Goal: Information Seeking & Learning: Learn about a topic

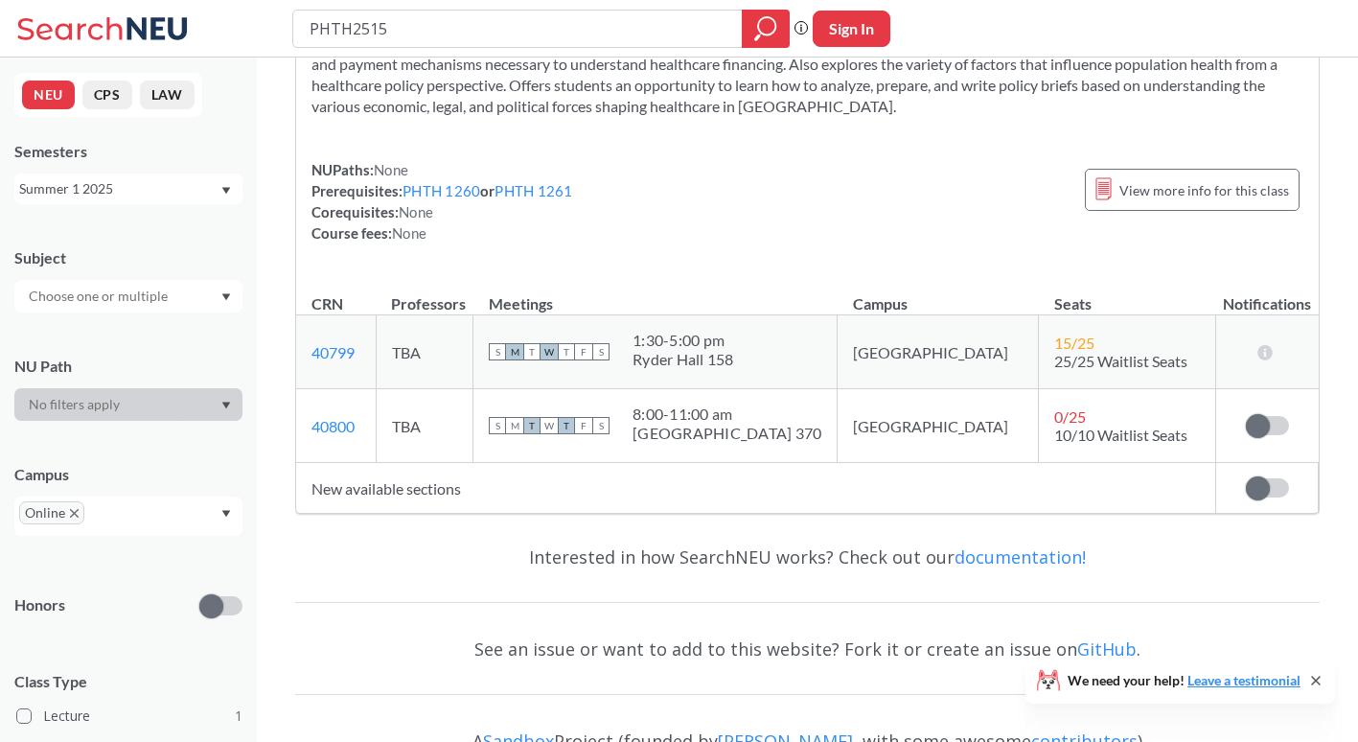
scroll to position [122, 0]
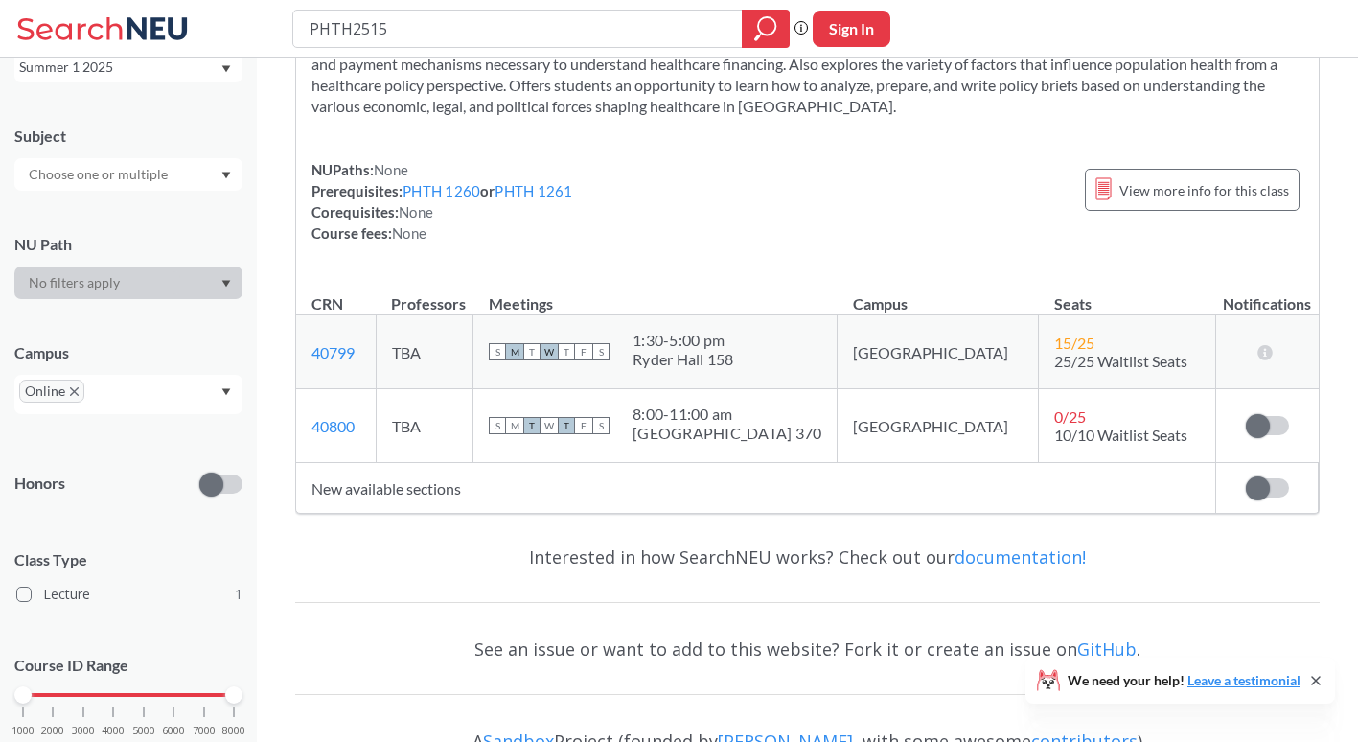
click at [195, 178] on div at bounding box center [128, 174] width 228 height 33
click at [499, 40] on input "PHTH2515" at bounding box center [518, 28] width 421 height 33
drag, startPoint x: 499, startPoint y: 40, endPoint x: 357, endPoint y: 30, distance: 143.2
click at [357, 30] on input "PHTH2515" at bounding box center [518, 28] width 421 height 33
click at [166, 286] on div at bounding box center [128, 282] width 228 height 33
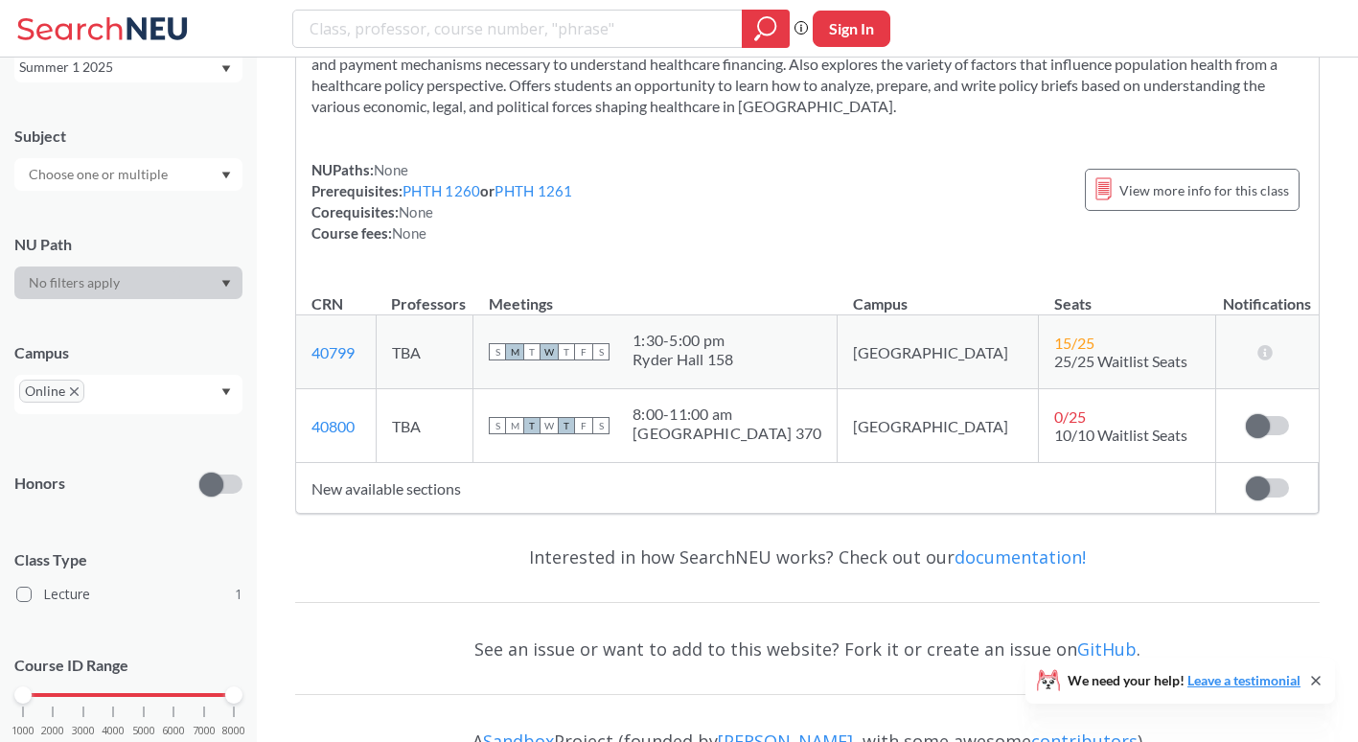
click at [177, 288] on div at bounding box center [128, 282] width 228 height 33
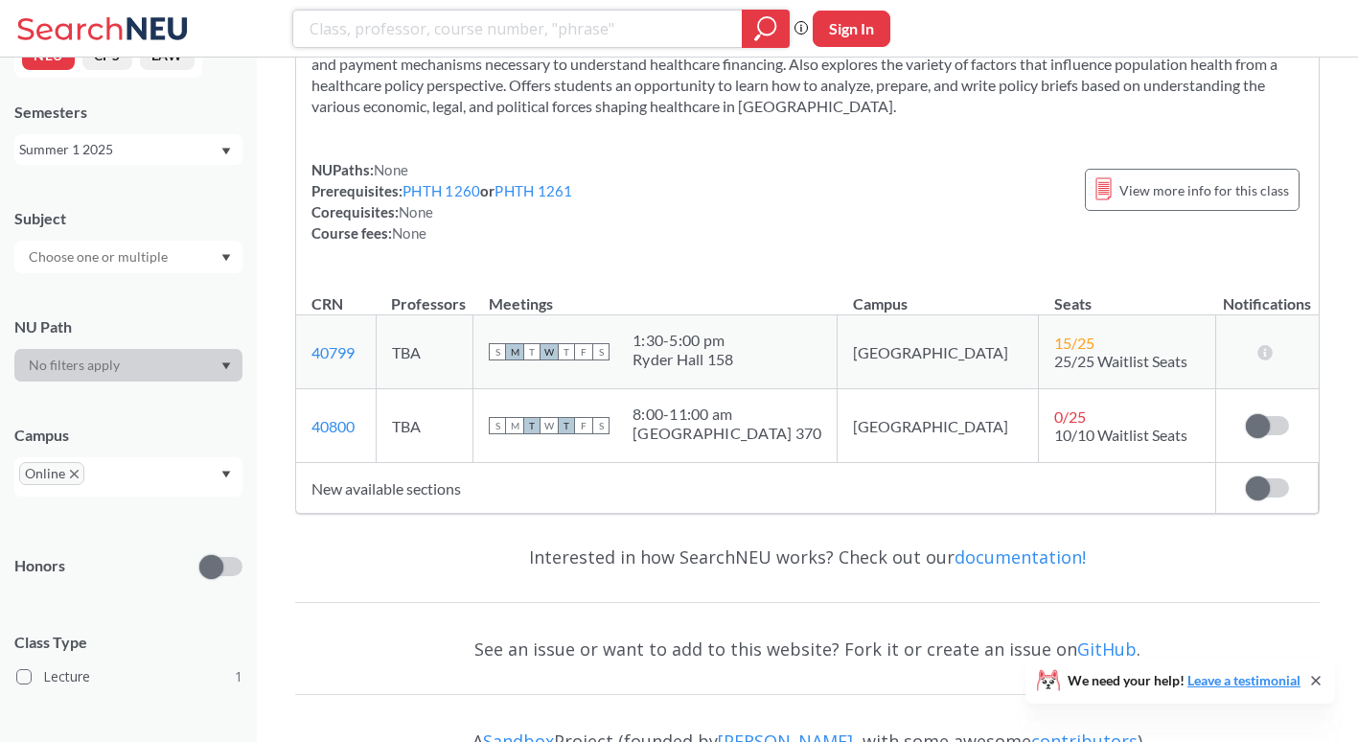
click at [759, 43] on div at bounding box center [766, 29] width 48 height 38
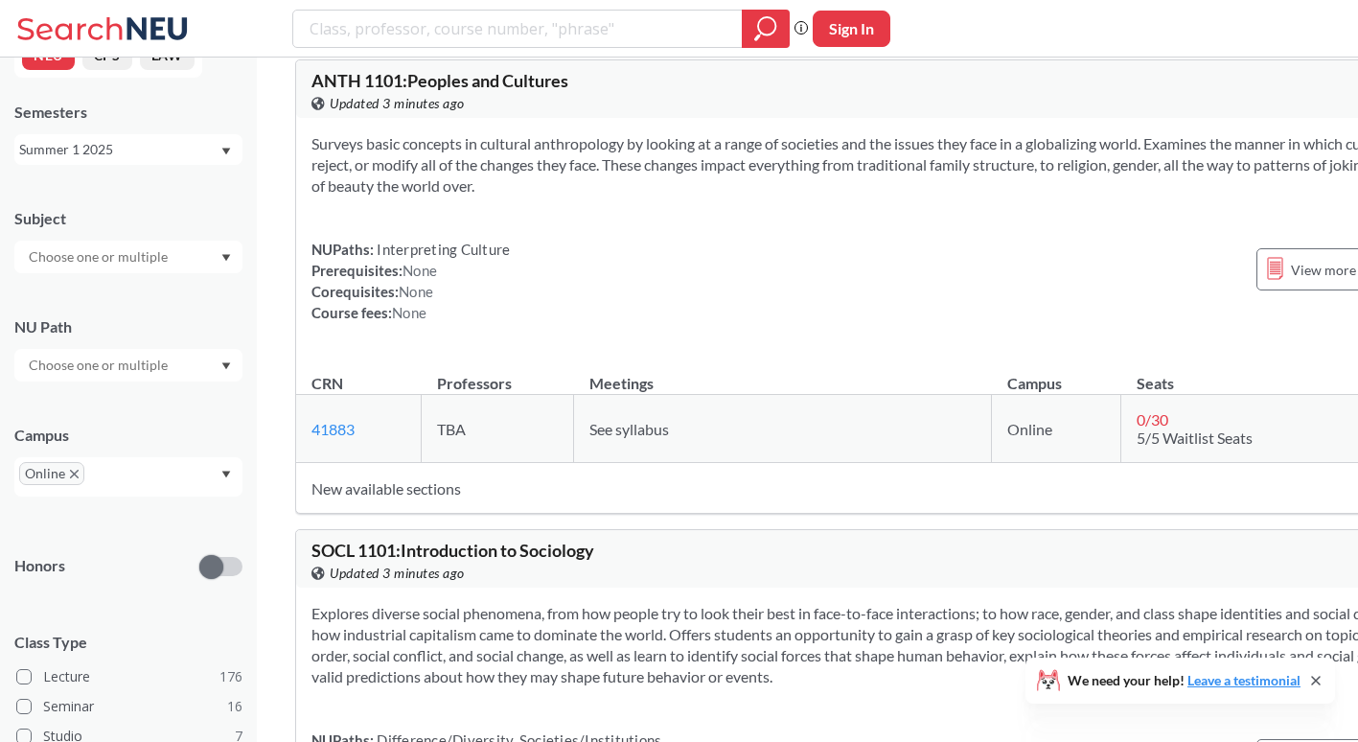
scroll to position [1377, 0]
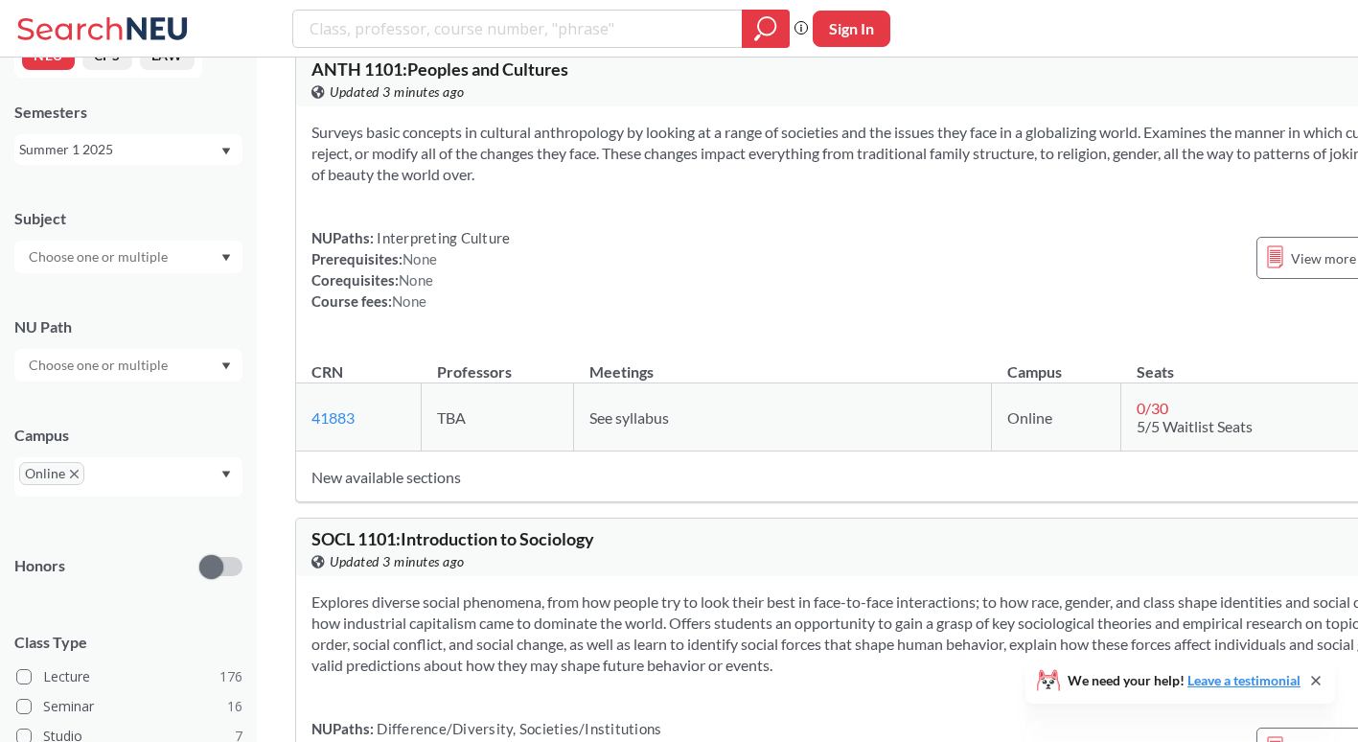
click at [219, 153] on div "Summer 1 2025" at bounding box center [128, 149] width 228 height 31
click at [186, 253] on div "Summer 2 2025" at bounding box center [133, 244] width 217 height 21
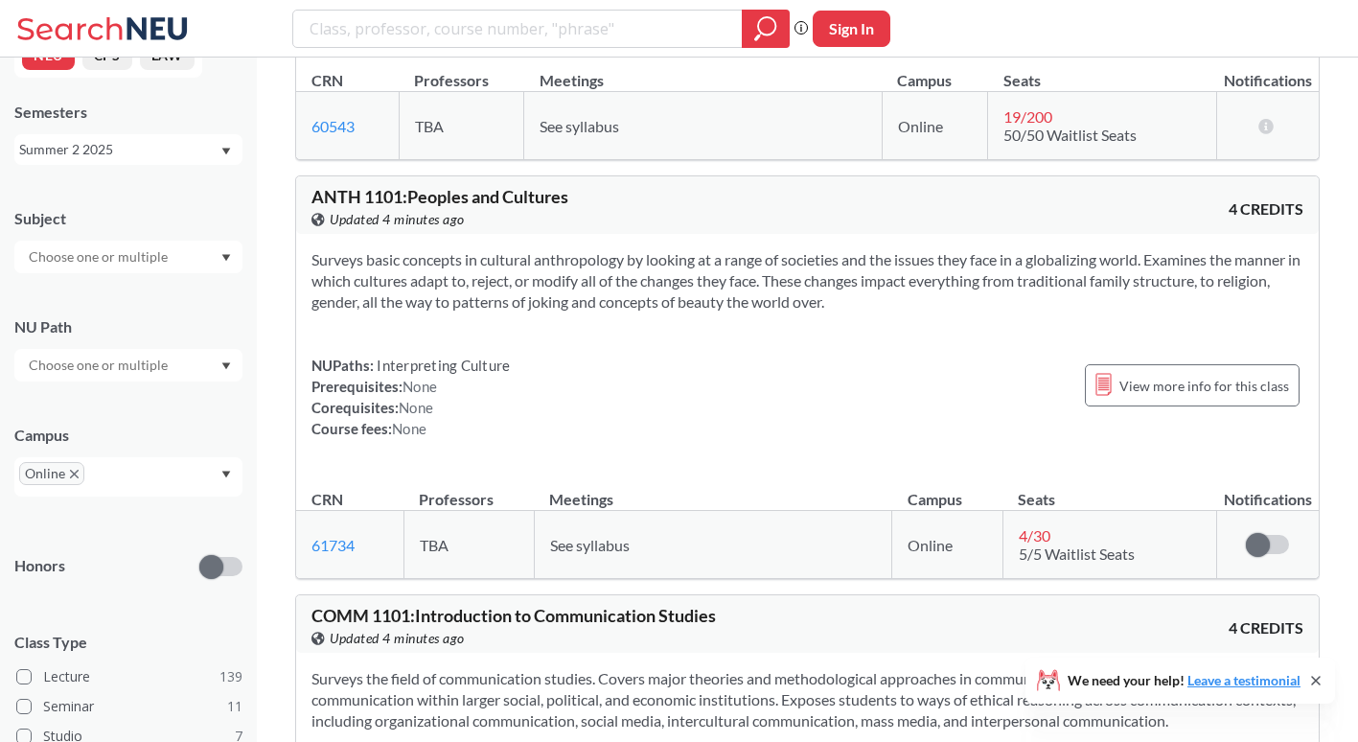
scroll to position [414, 0]
click at [184, 150] on div "Summer 2 2025" at bounding box center [119, 149] width 200 height 21
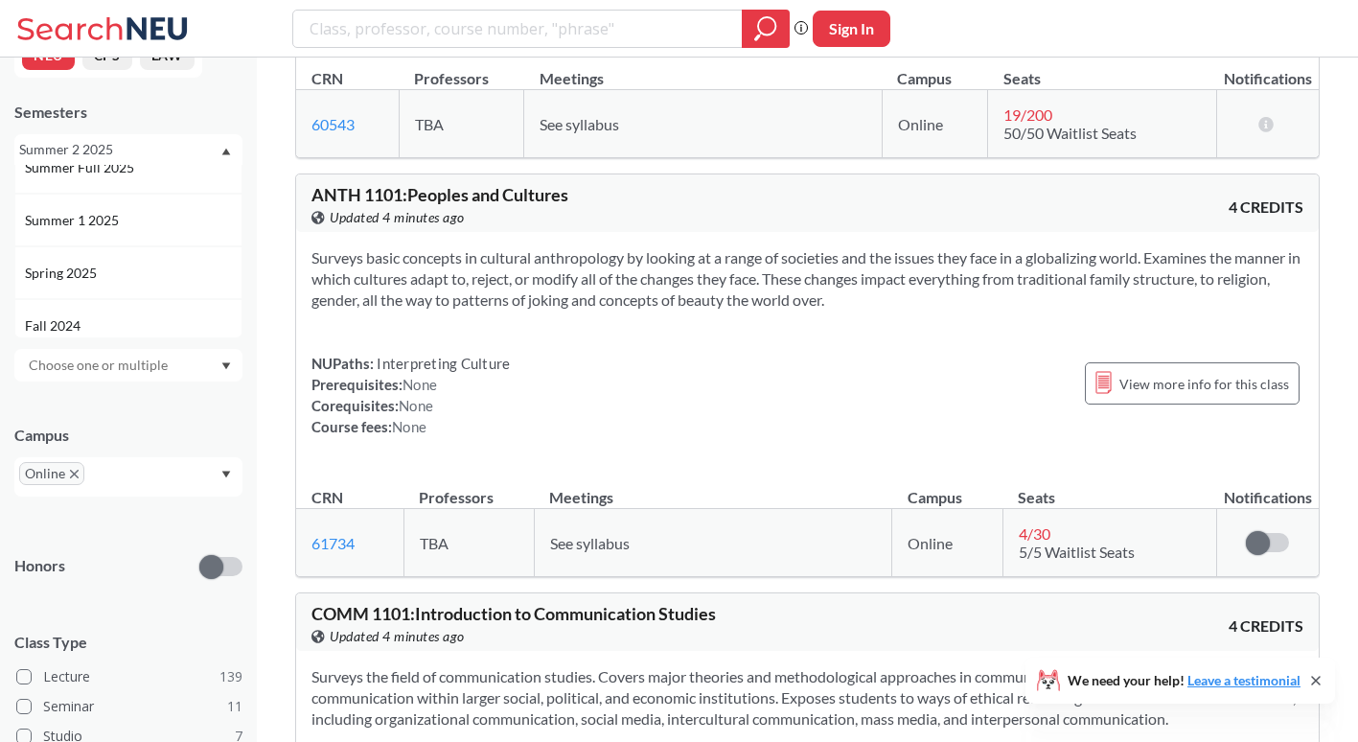
scroll to position [130, 0]
click at [150, 260] on div "Spring 2025" at bounding box center [128, 271] width 228 height 53
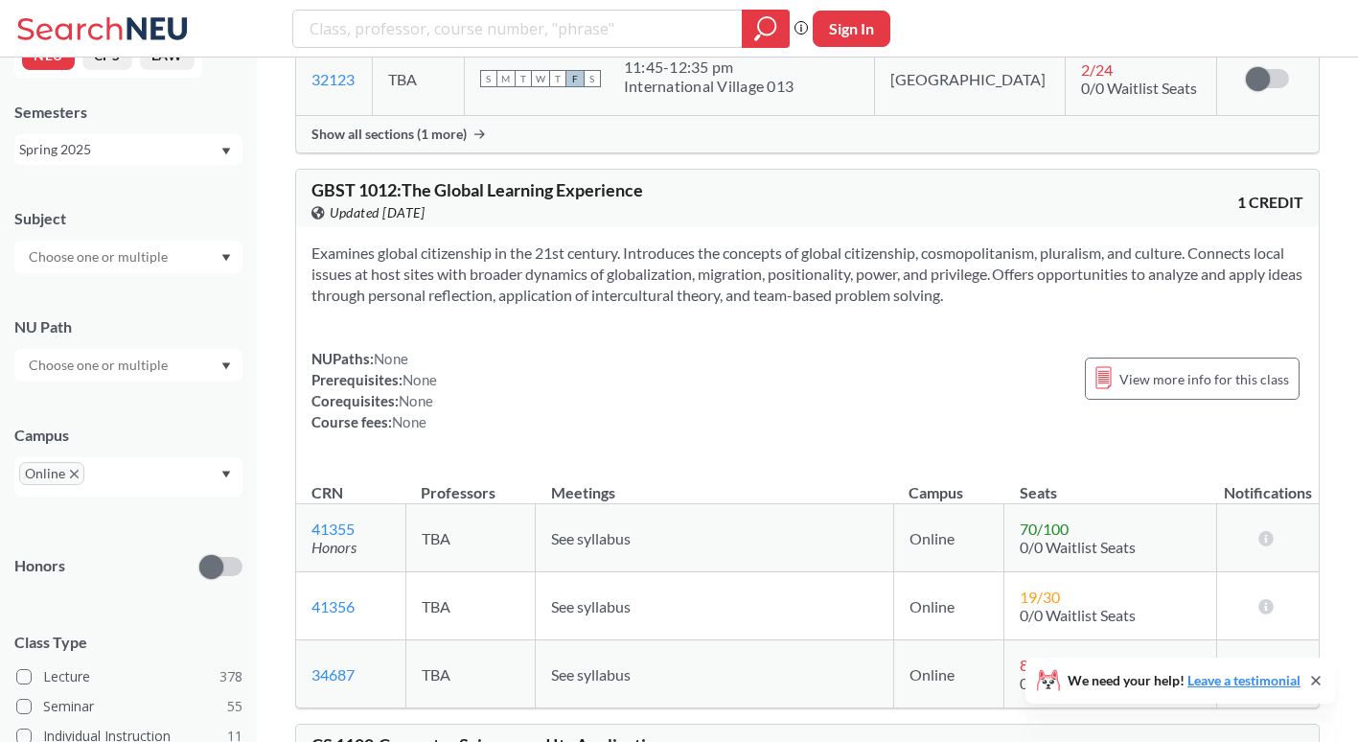
scroll to position [631, 0]
click at [74, 465] on span "Online" at bounding box center [51, 473] width 65 height 23
click at [73, 471] on icon "X to remove pill" at bounding box center [74, 474] width 9 height 9
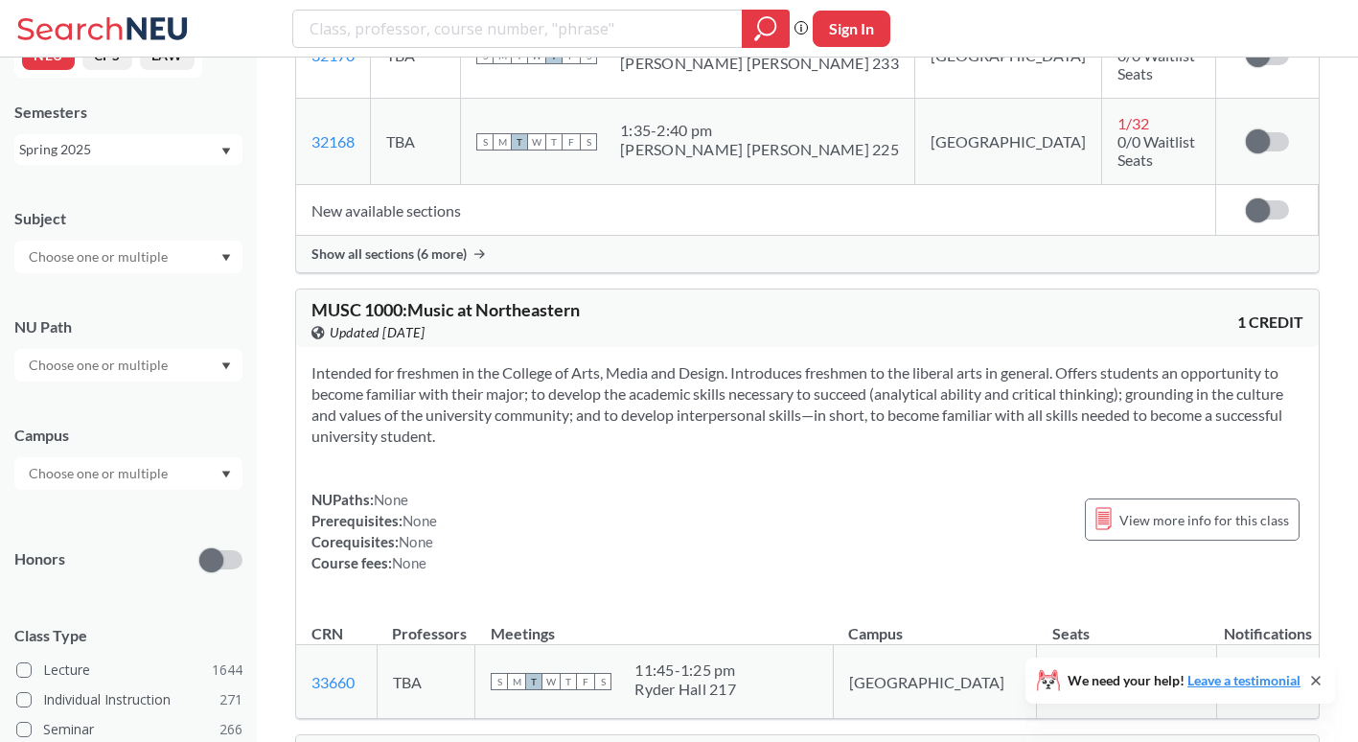
scroll to position [1931, 0]
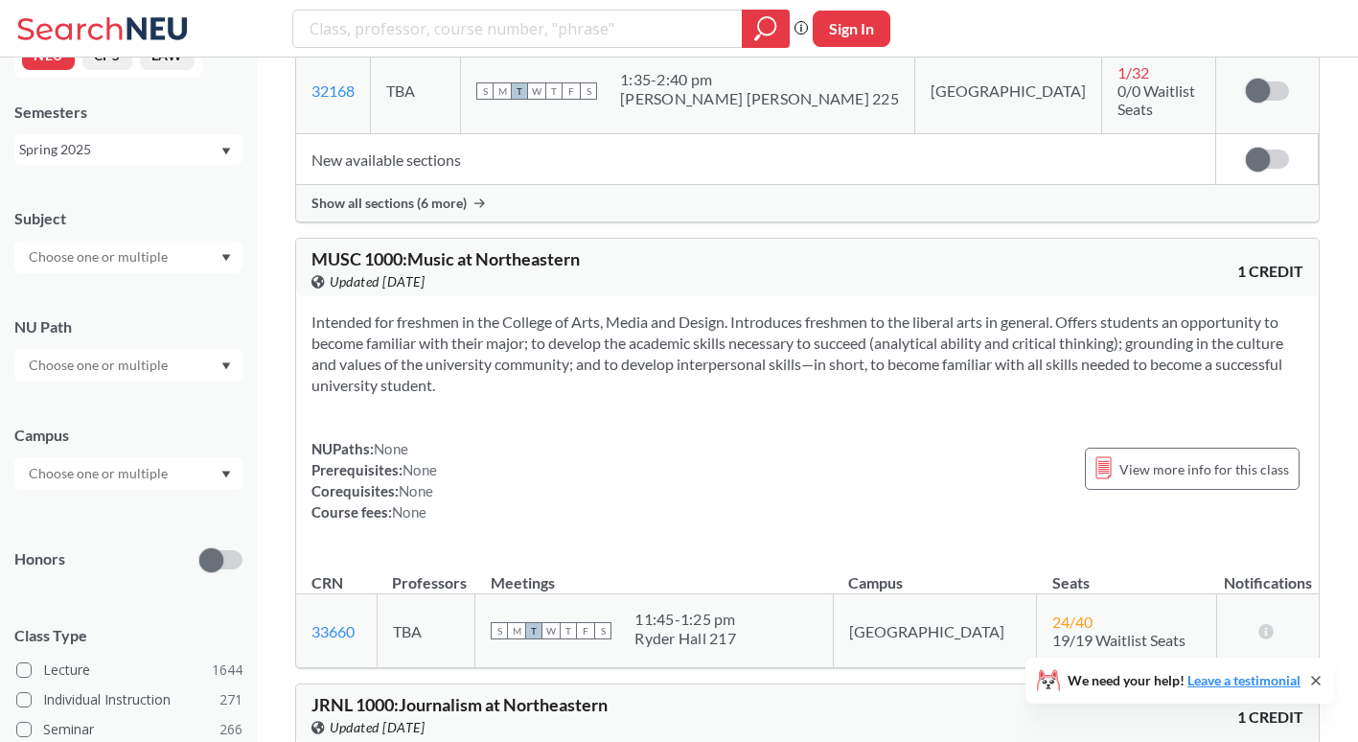
click at [618, 311] on section "Intended for freshmen in the College of Arts, Media and Design. Introduces fres…" at bounding box center [807, 353] width 992 height 84
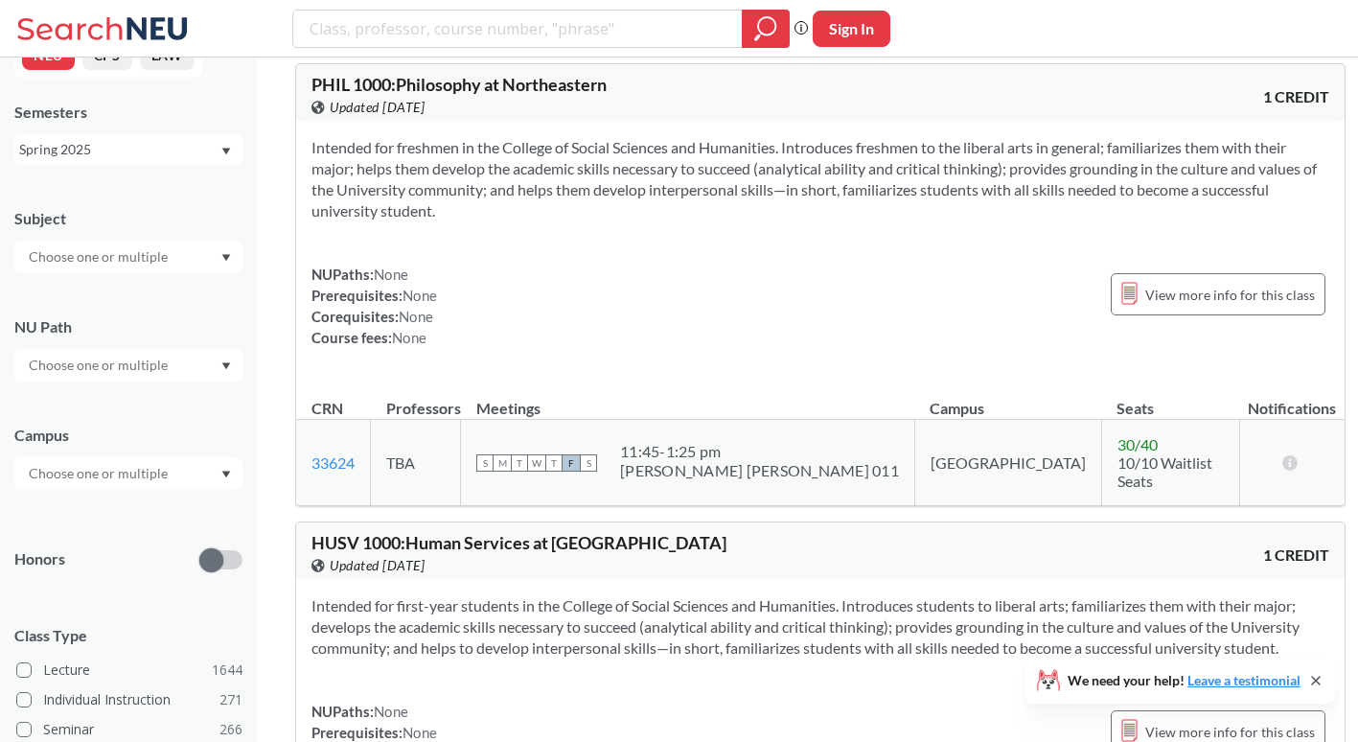
scroll to position [3401, 0]
click at [189, 361] on div at bounding box center [128, 365] width 228 height 33
click at [164, 468] on span "Formal/Quant Reasoning" at bounding box center [101, 478] width 153 height 21
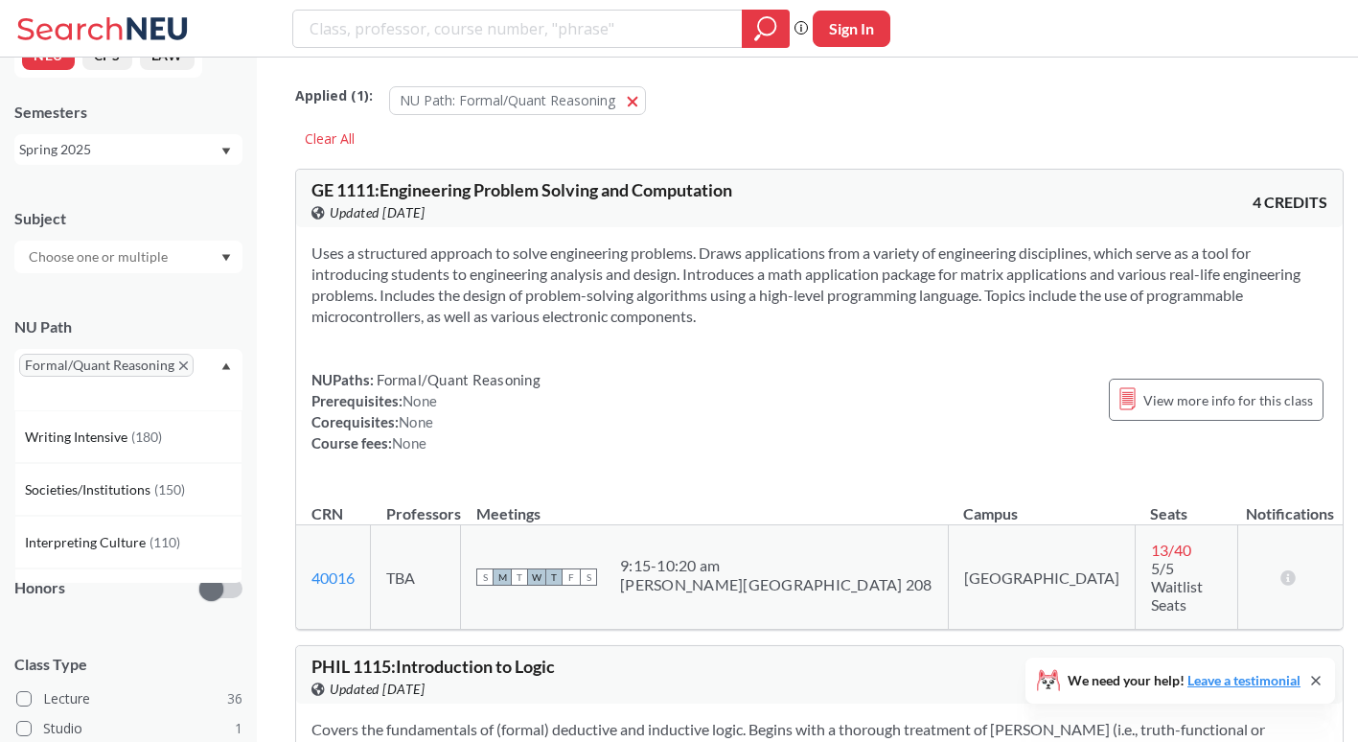
click at [196, 158] on div "Spring 2025" at bounding box center [119, 149] width 200 height 21
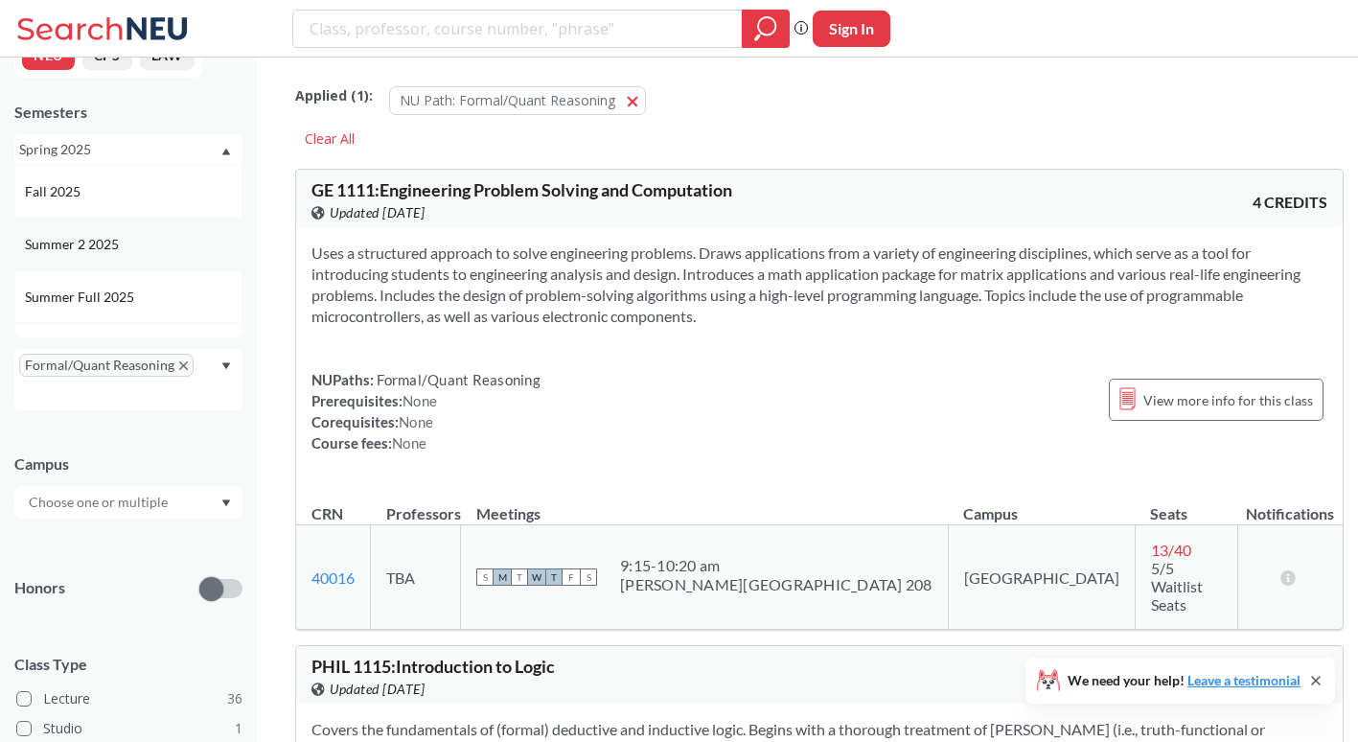
click at [149, 245] on div "Summer 2 2025" at bounding box center [133, 244] width 217 height 21
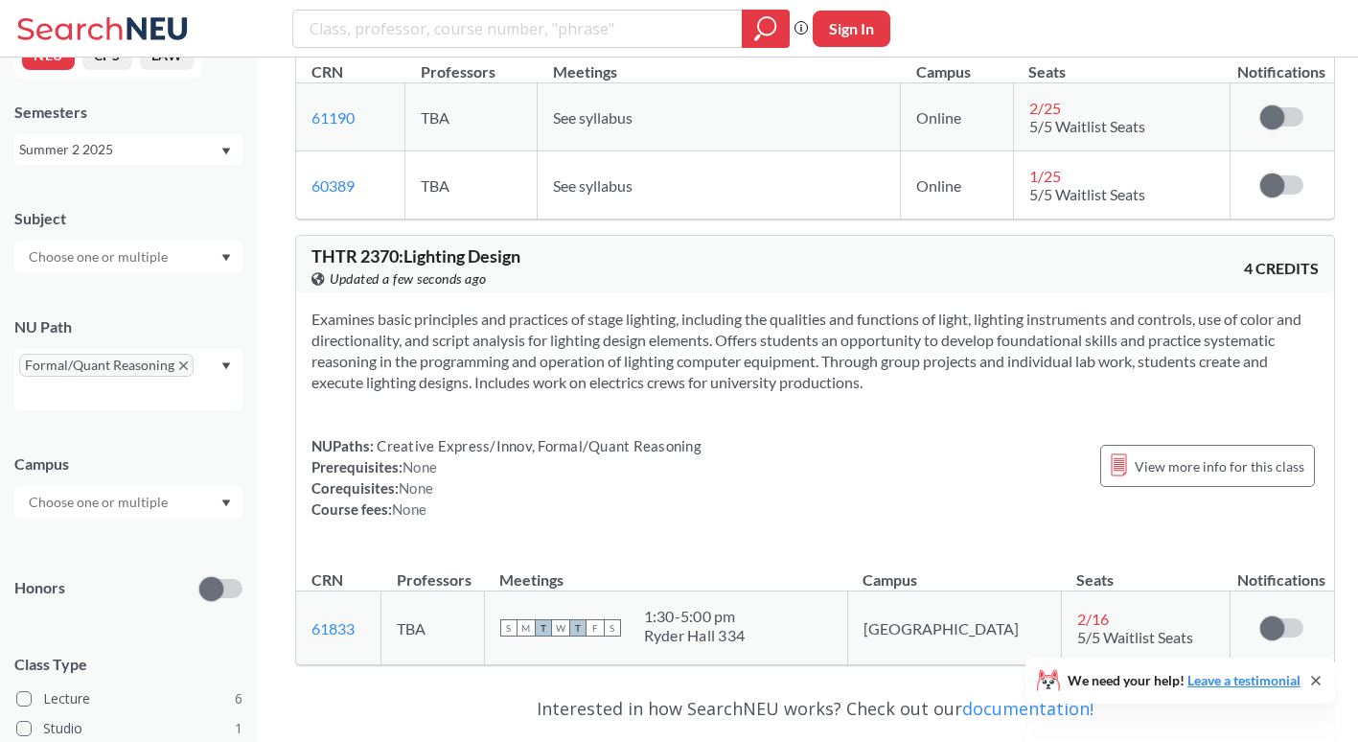
scroll to position [3042, 0]
click at [214, 498] on div at bounding box center [128, 502] width 228 height 33
click at [169, 591] on div "Online ( 2 )" at bounding box center [133, 597] width 217 height 21
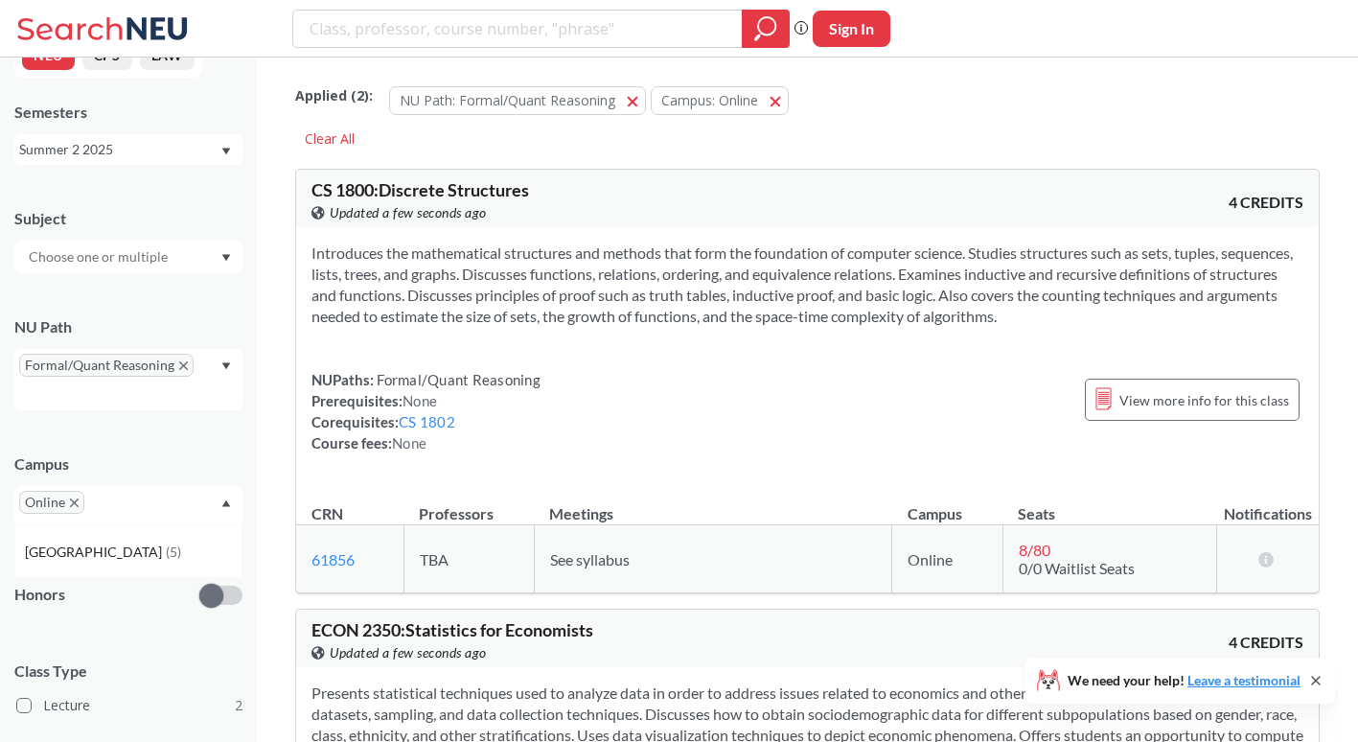
scroll to position [94, 0]
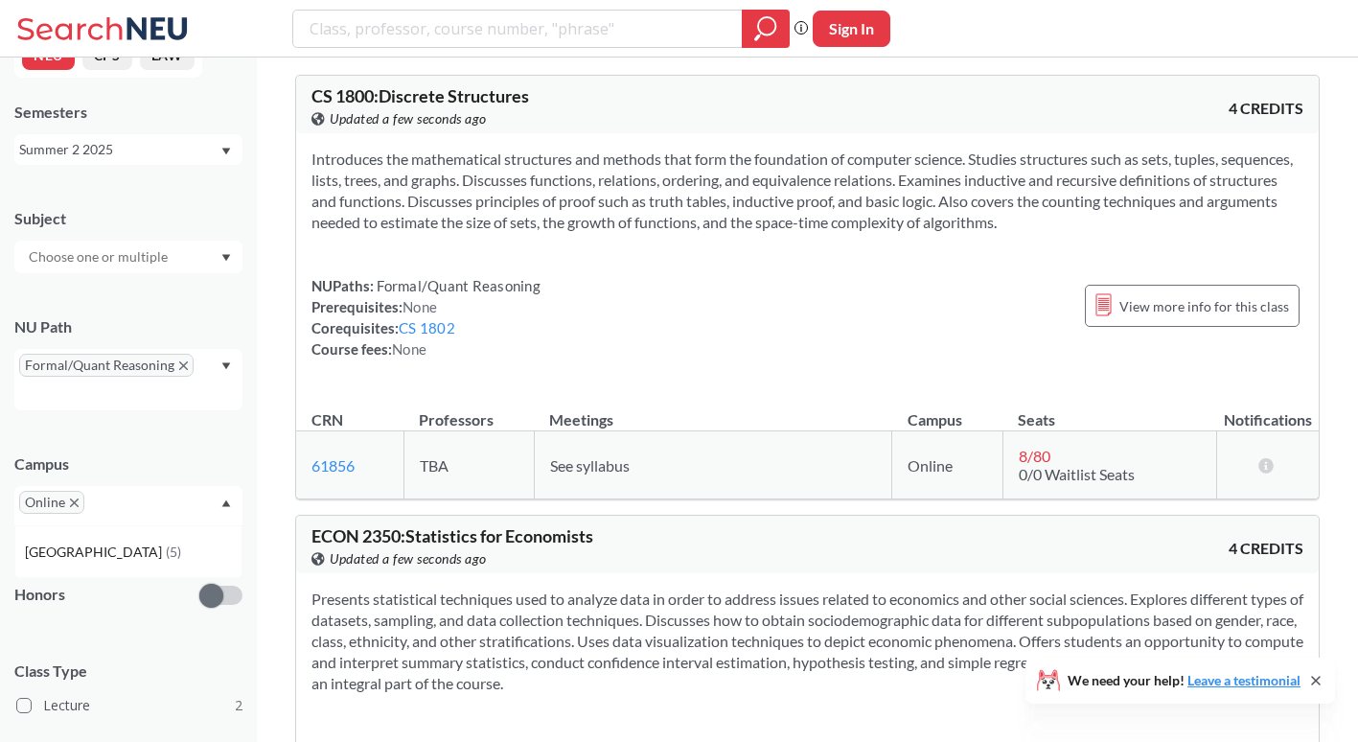
click at [189, 127] on div "Semesters Summer 2 2025" at bounding box center [128, 133] width 228 height 63
click at [181, 146] on div "Summer 2 2025" at bounding box center [119, 149] width 200 height 21
click at [150, 305] on div "Summer Full 2025" at bounding box center [133, 297] width 217 height 21
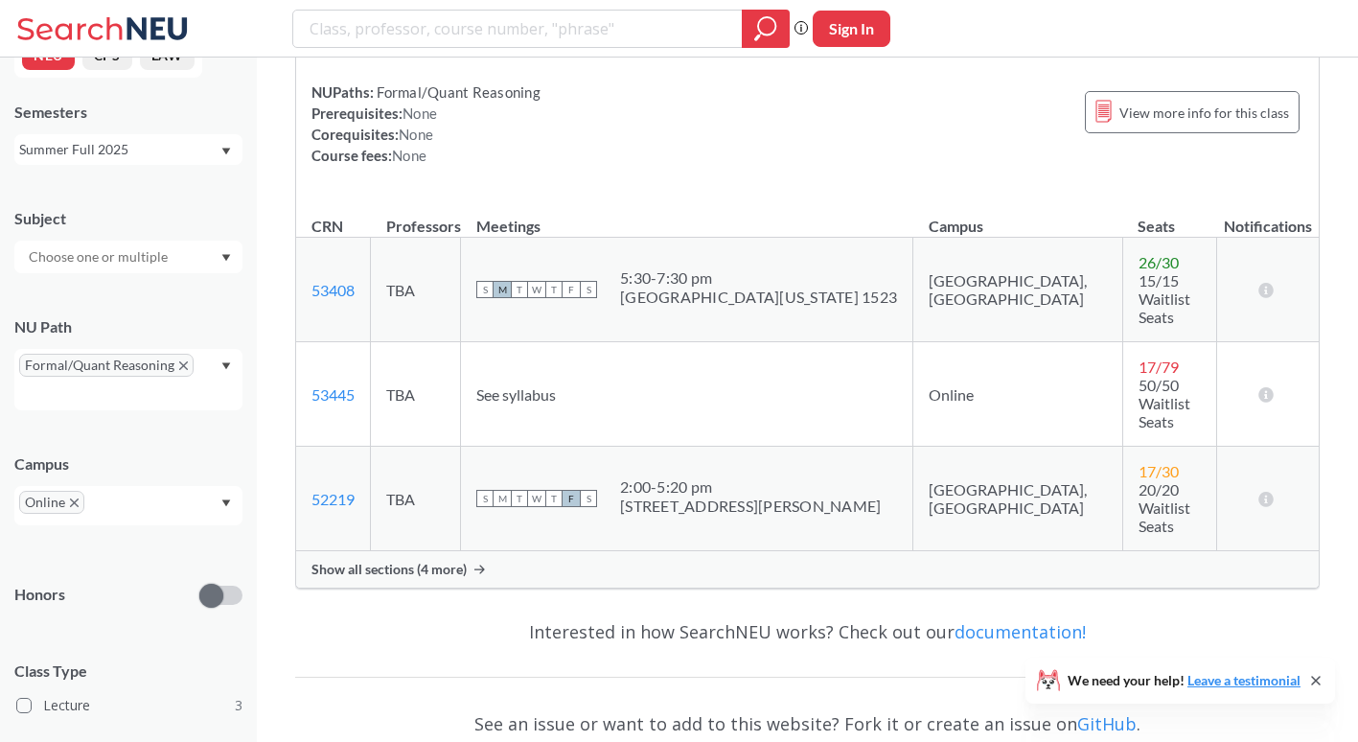
scroll to position [1347, 0]
click at [229, 135] on div "Summer Full 2025" at bounding box center [128, 149] width 228 height 31
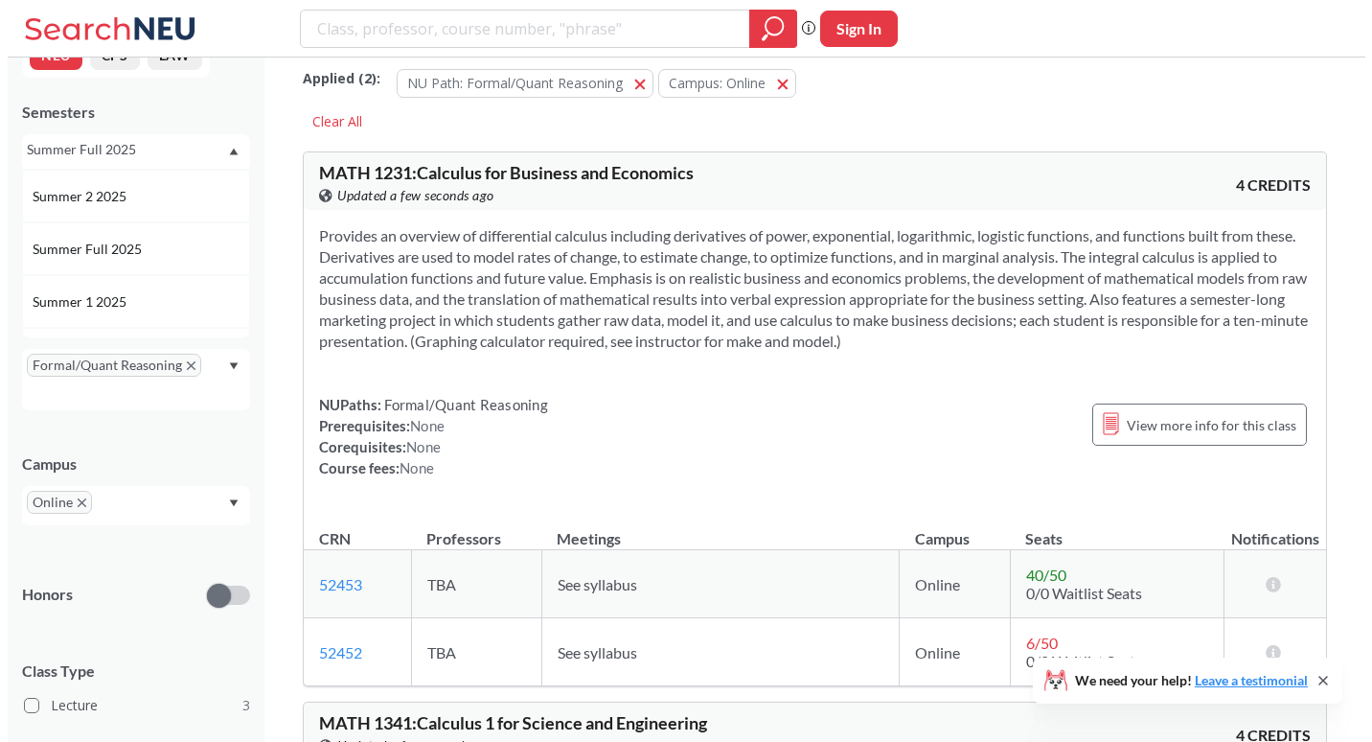
scroll to position [0, 0]
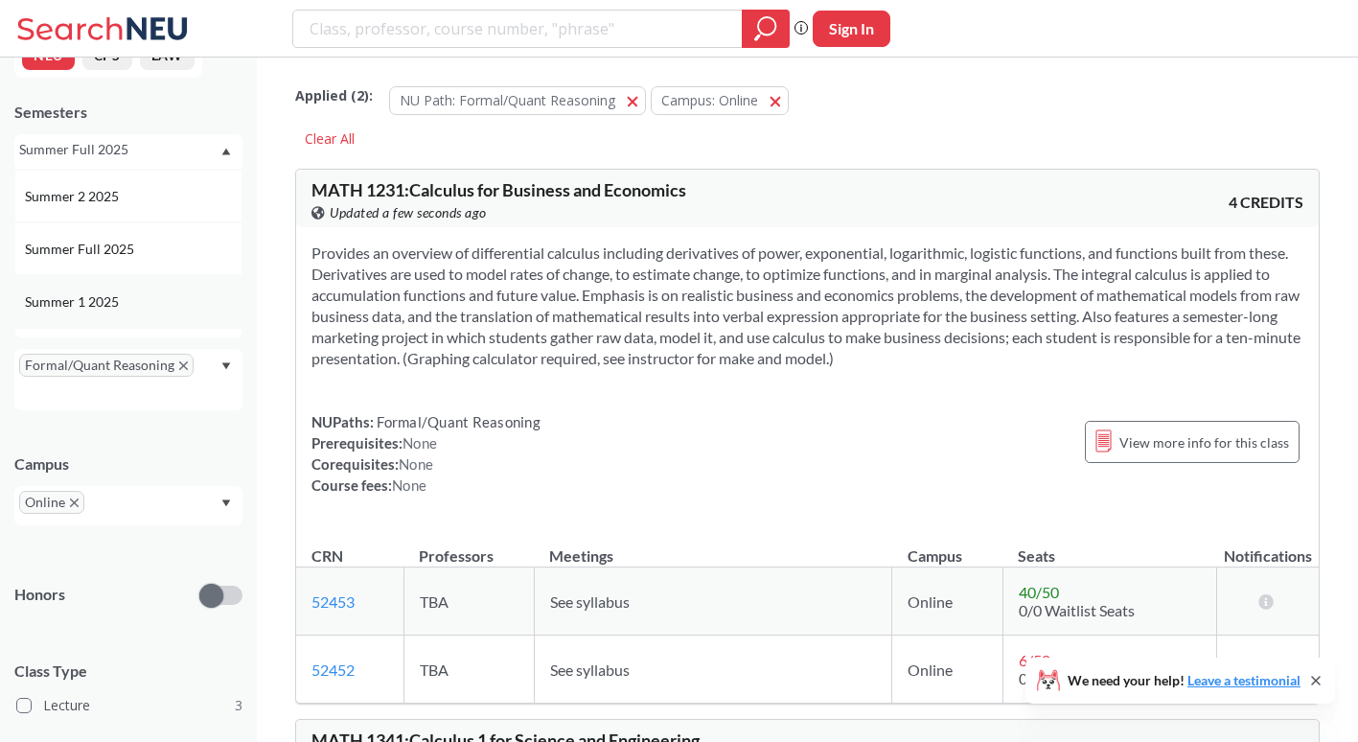
click at [142, 286] on div "Summer 1 2025" at bounding box center [128, 301] width 228 height 53
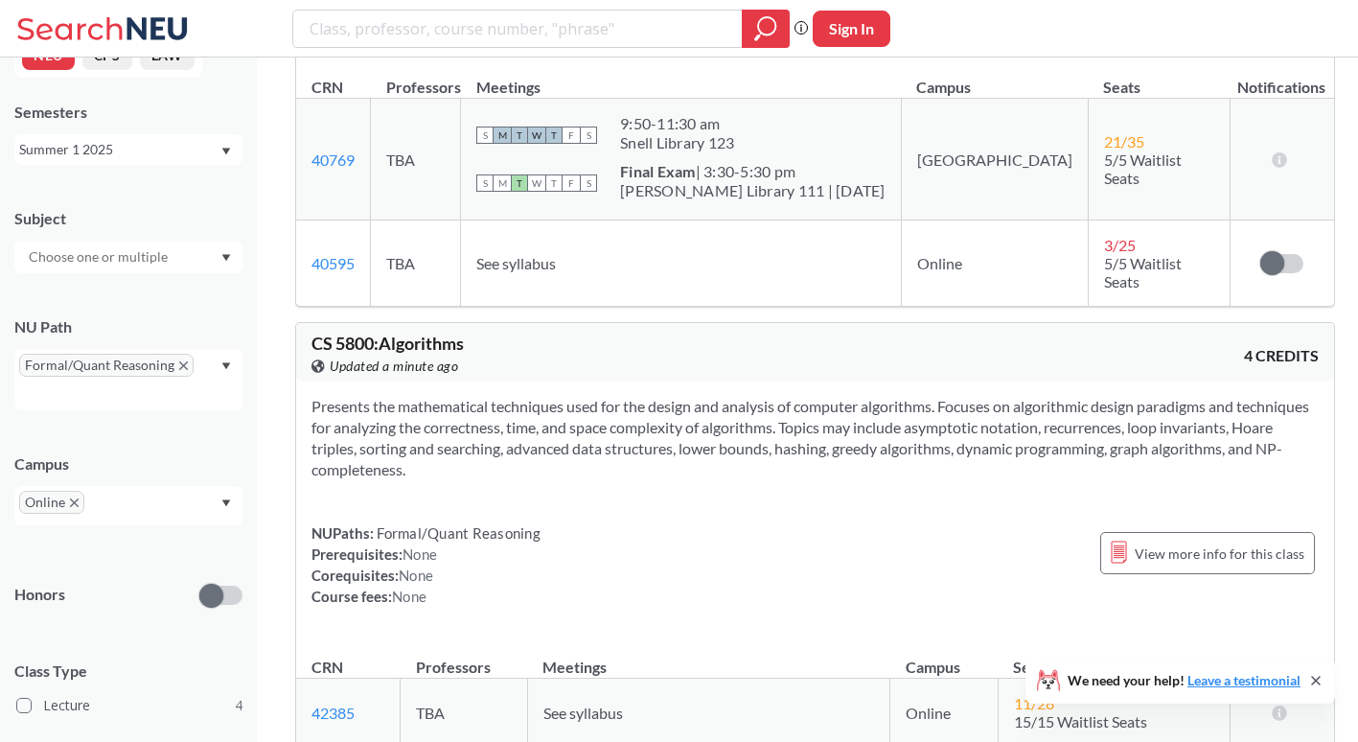
scroll to position [1770, 0]
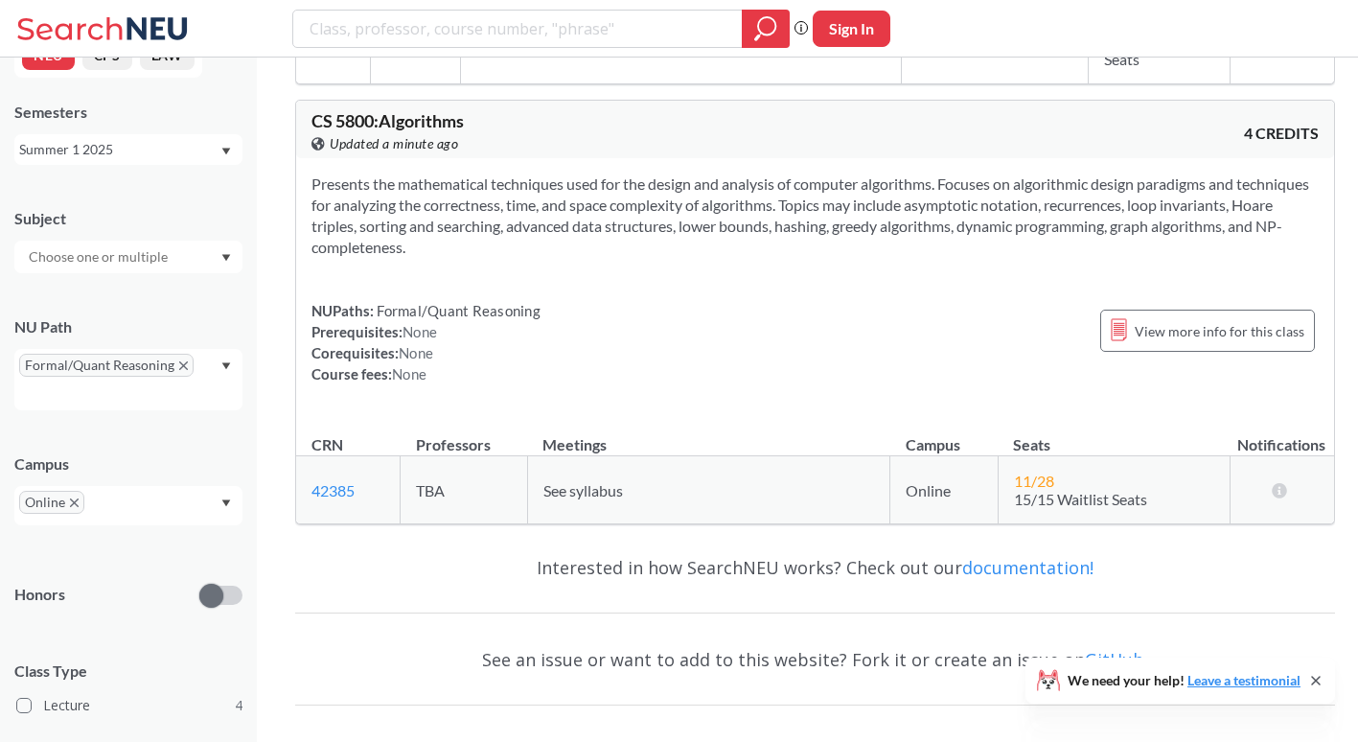
click at [989, 174] on div "Presents the mathematical techniques used for the design and analysis of comput…" at bounding box center [815, 286] width 1038 height 257
click at [921, 187] on div "Presents the mathematical techniques used for the design and analysis of comput…" at bounding box center [815, 286] width 1038 height 257
click at [1024, 173] on div "Presents the mathematical techniques used for the design and analysis of comput…" at bounding box center [815, 286] width 1038 height 257
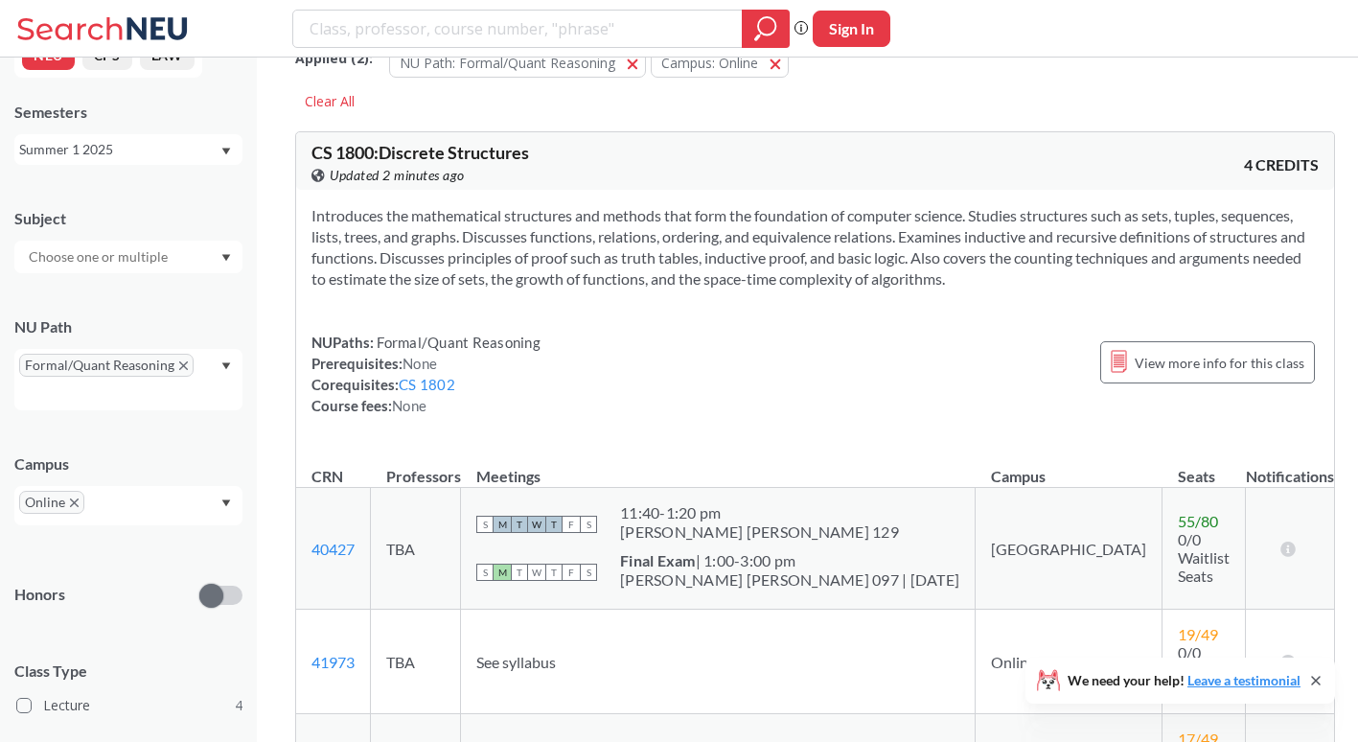
scroll to position [38, 0]
click at [360, 30] on input "search" at bounding box center [518, 28] width 421 height 33
click at [912, 194] on div "Introduces the mathematical structures and methods that form the foundation of …" at bounding box center [815, 317] width 1038 height 257
click at [608, 37] on input "mu" at bounding box center [518, 28] width 421 height 33
type input "music"
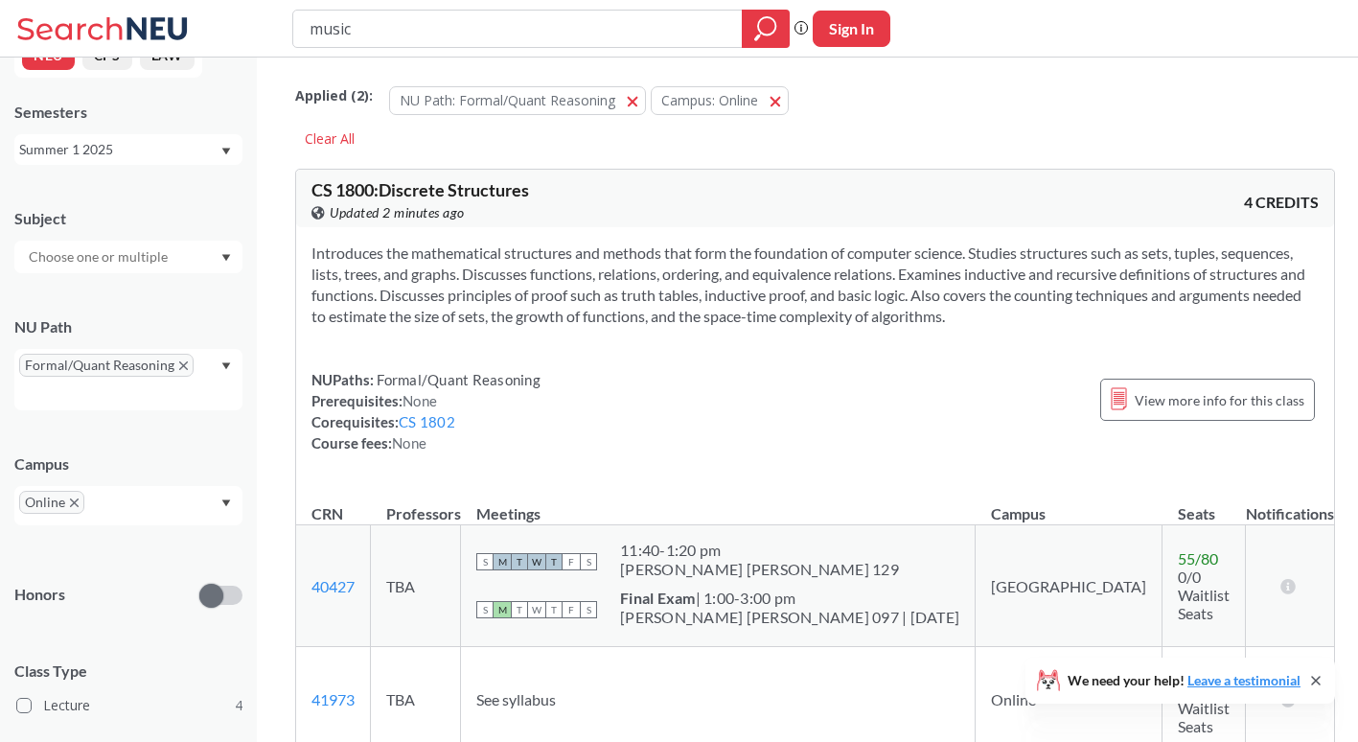
click at [188, 149] on div "Summer 1 2025" at bounding box center [119, 149] width 200 height 21
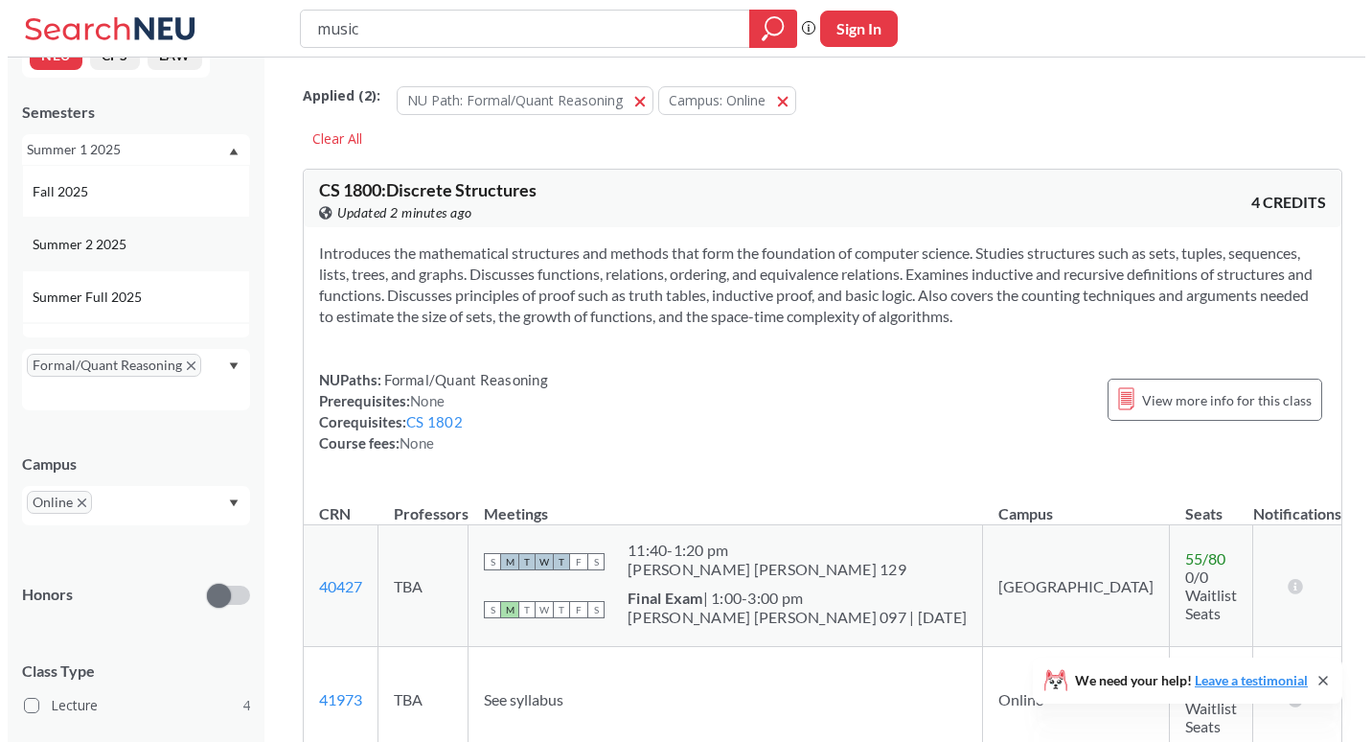
scroll to position [119, 0]
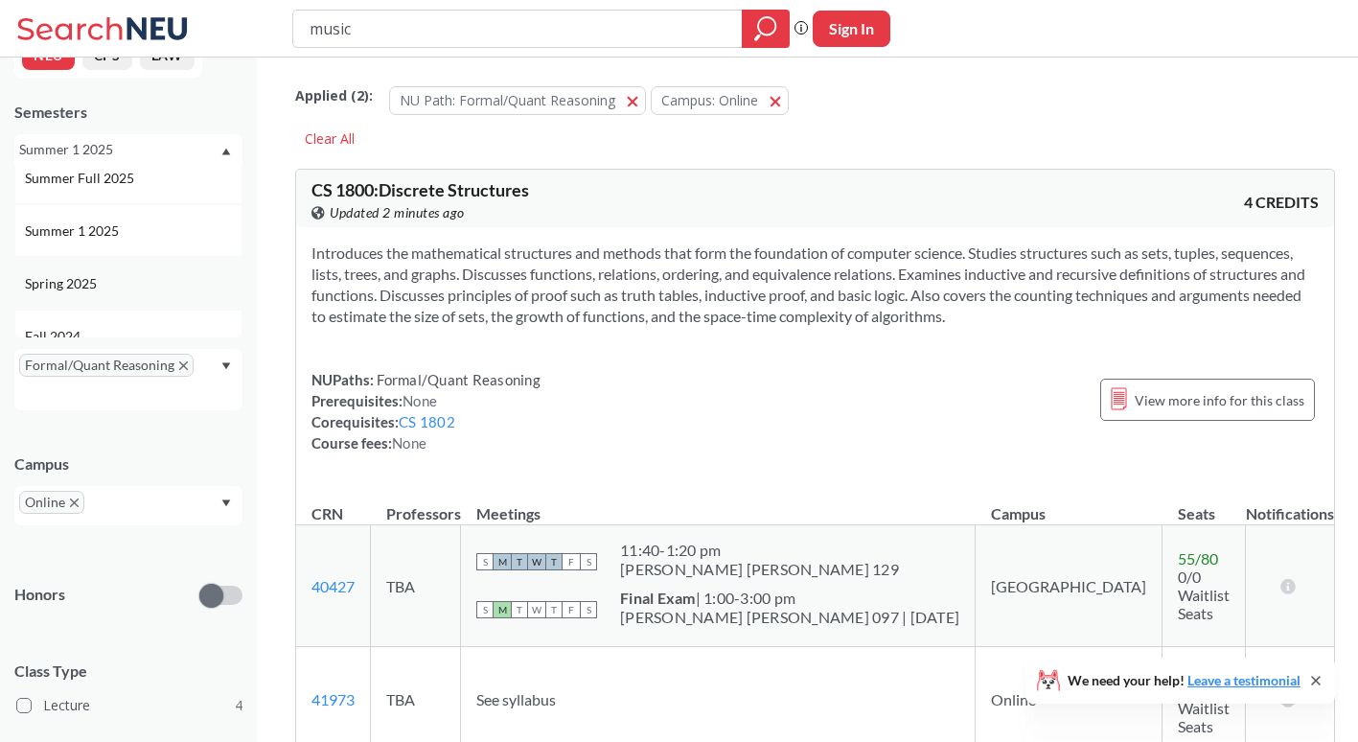
click at [130, 284] on div "Spring 2025" at bounding box center [133, 283] width 217 height 21
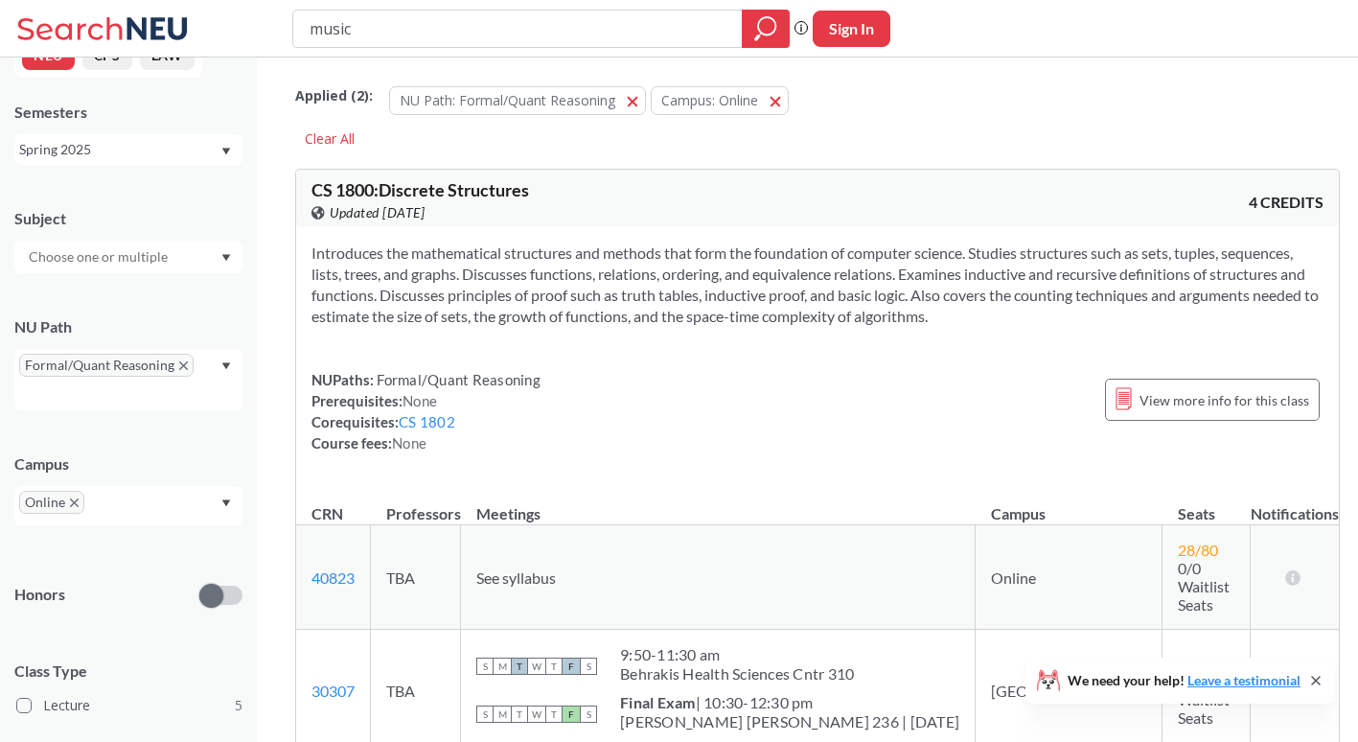
click at [74, 502] on icon "X to remove pill" at bounding box center [74, 502] width 9 height 9
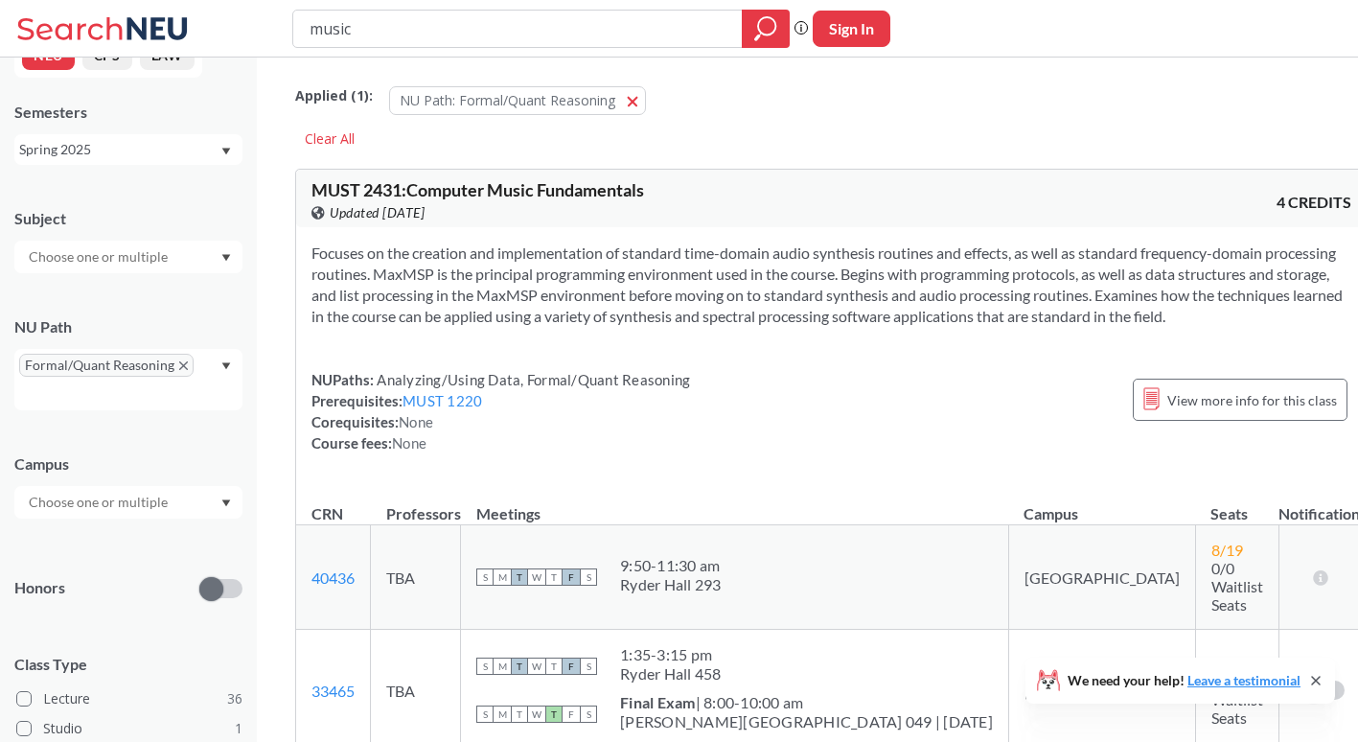
click at [937, 214] on div "MUST 2431 : Computer Music Fundamentals View this course on Banner. Updated [DA…" at bounding box center [831, 199] width 1071 height 58
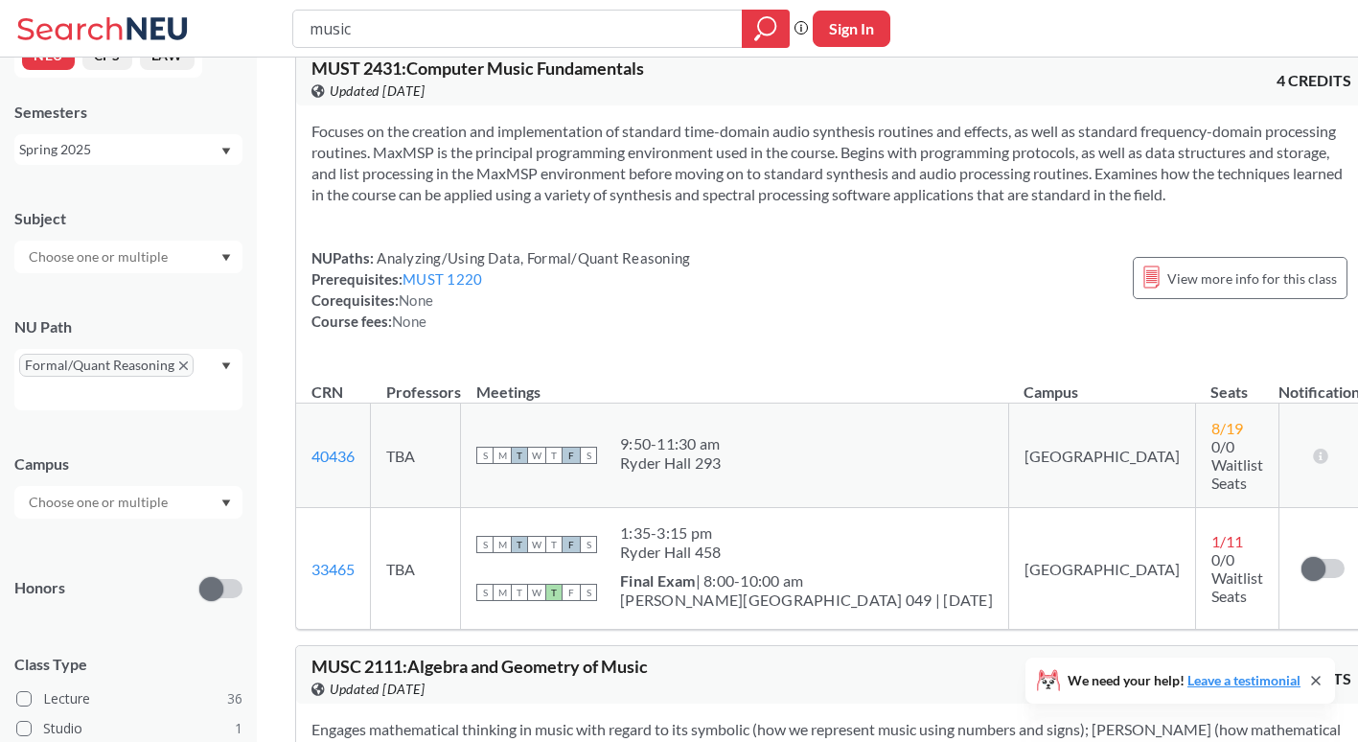
scroll to position [52, 0]
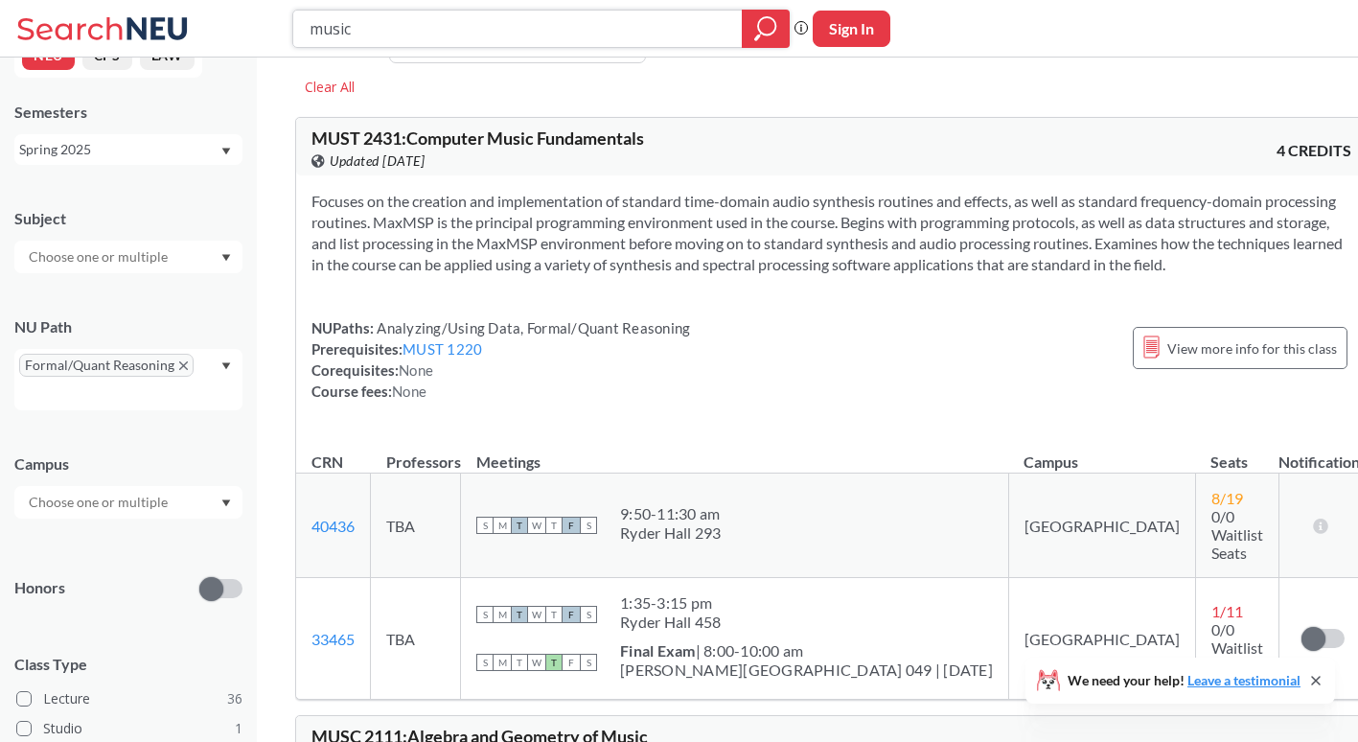
click at [422, 21] on input "music" at bounding box center [518, 28] width 421 height 33
type input "anth"
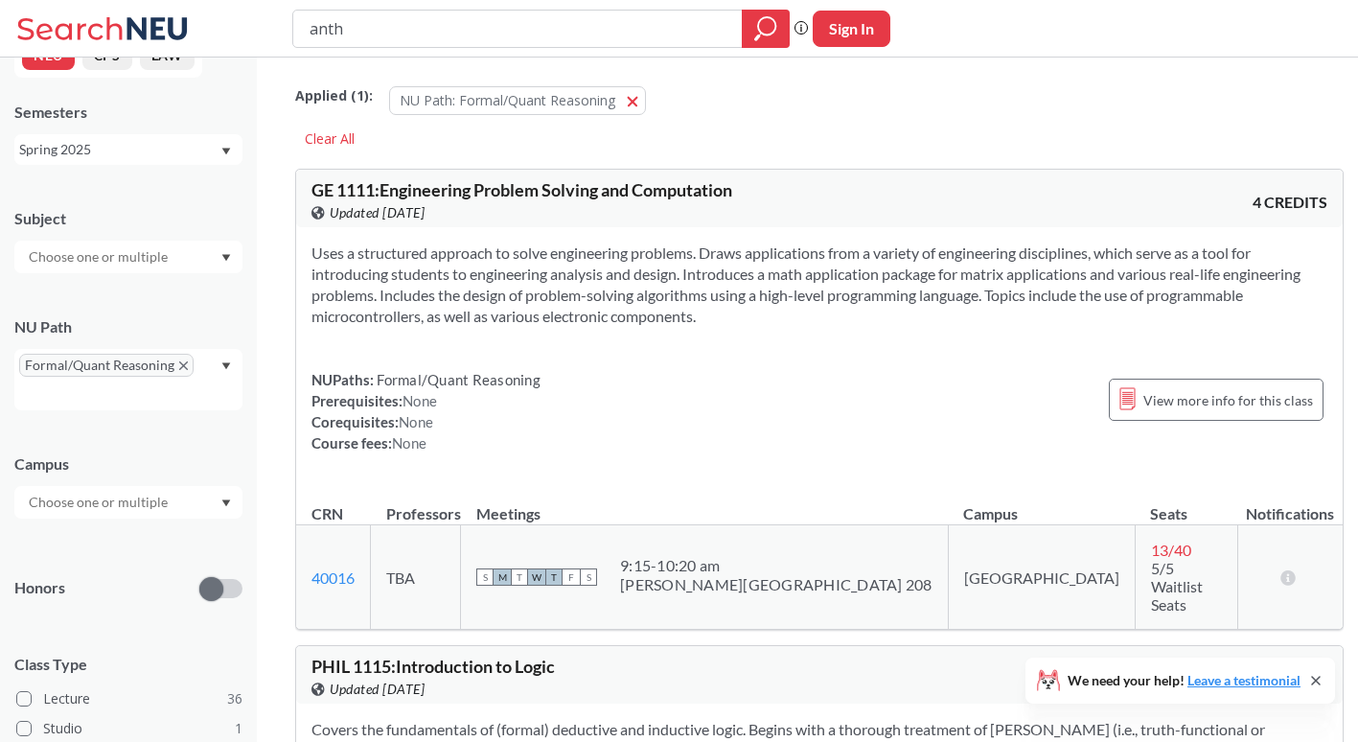
scroll to position [7, 0]
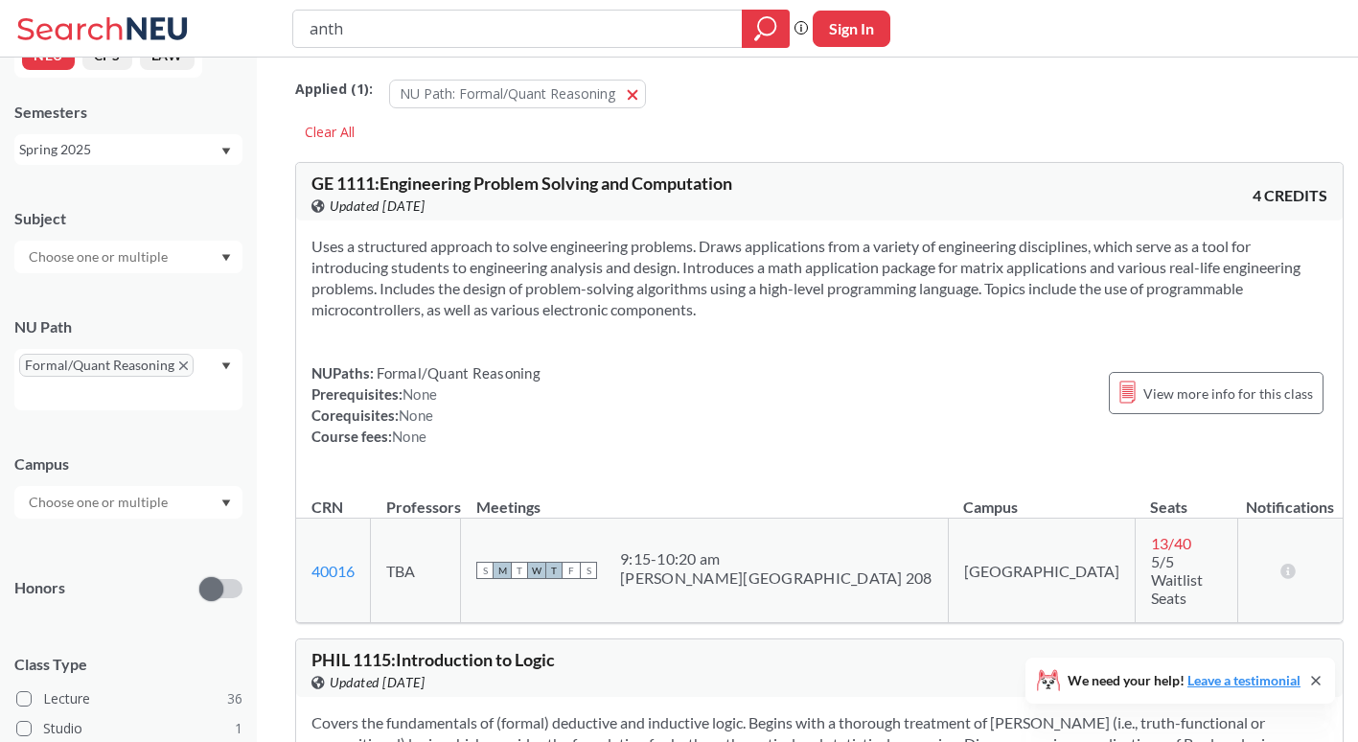
click at [182, 362] on icon "X to remove pill" at bounding box center [183, 365] width 9 height 9
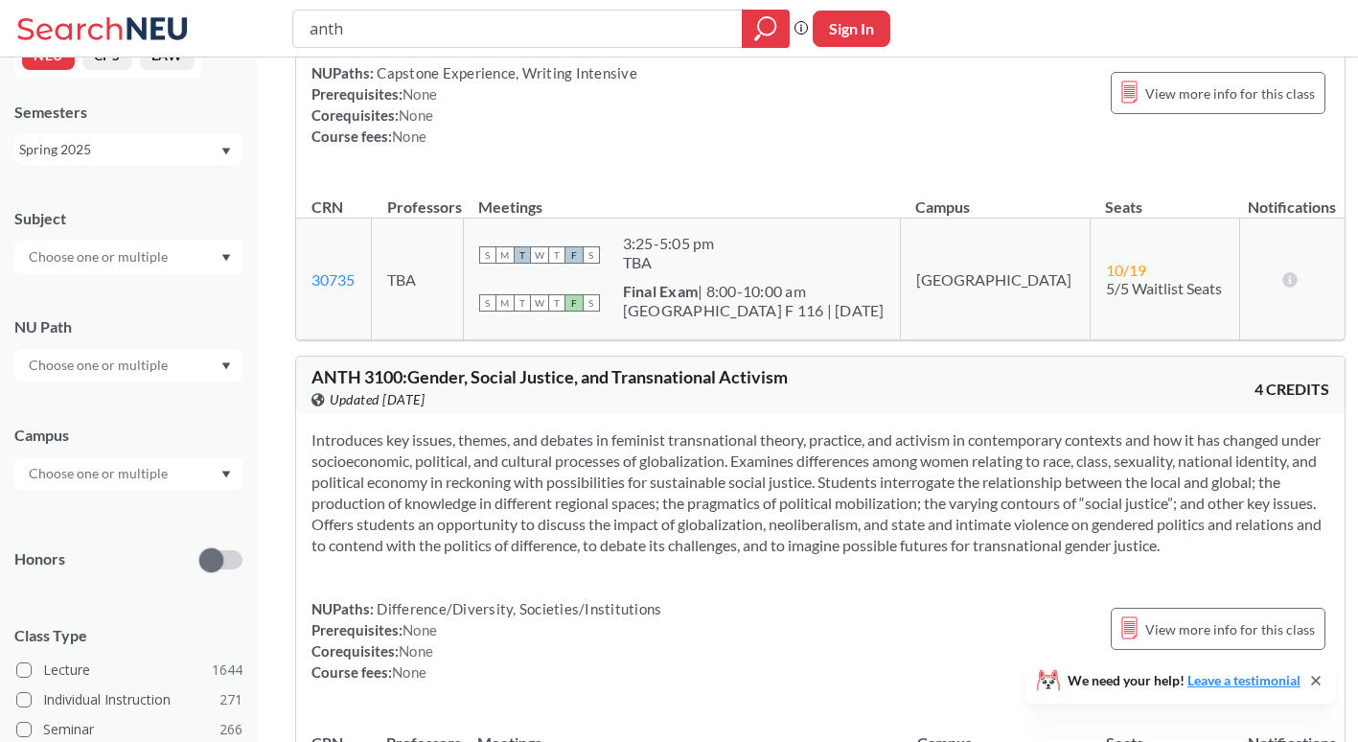
scroll to position [2538, 0]
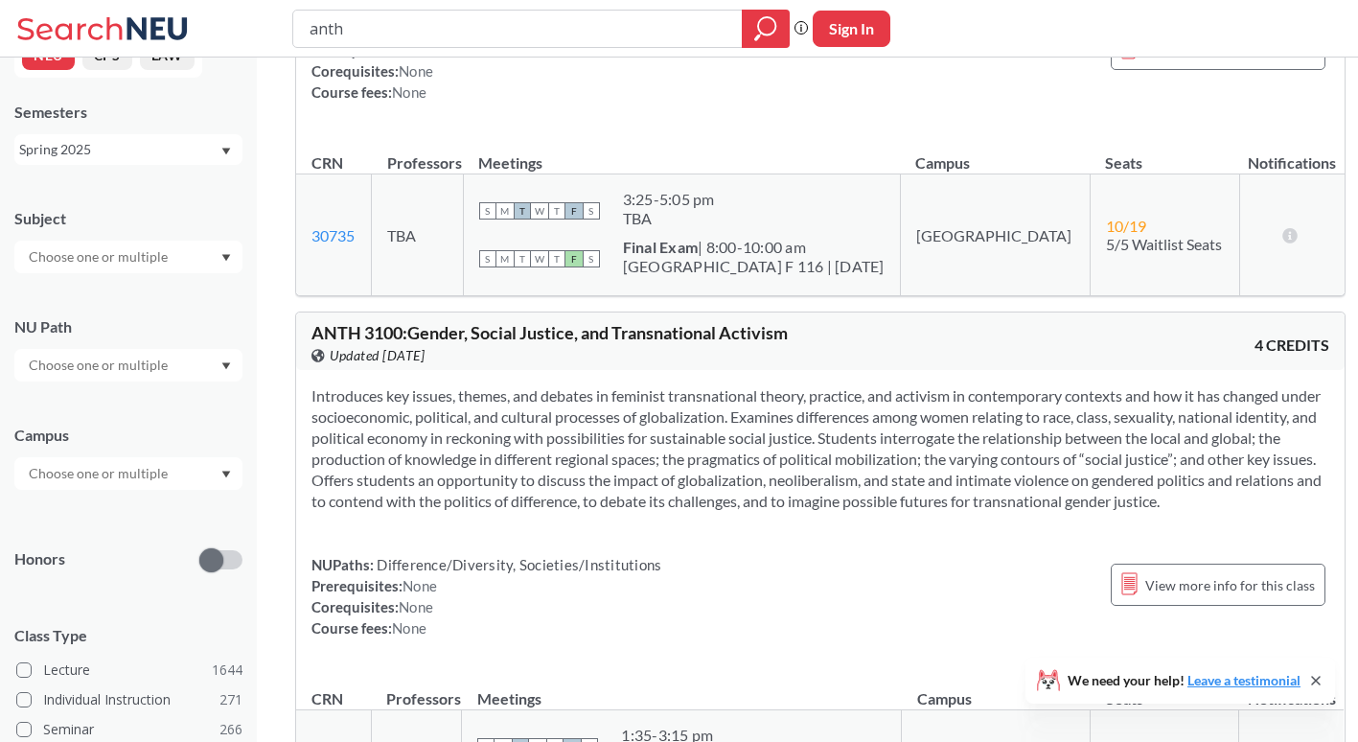
click at [503, 20] on input "anth" at bounding box center [518, 28] width 421 height 33
type input "anth people and cultures"
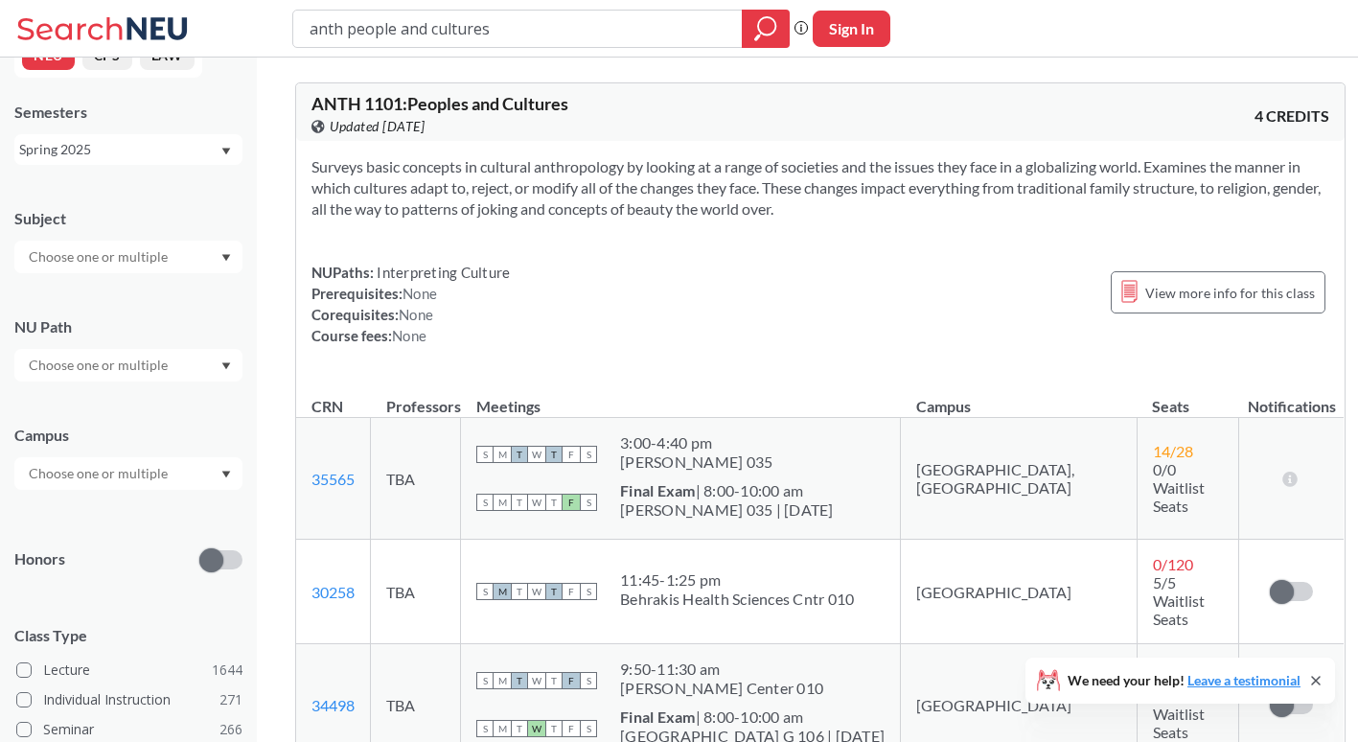
click at [335, 47] on div "anth people and cultures Phrase search guarantees the exact search appears in t…" at bounding box center [679, 29] width 1358 height 58
drag, startPoint x: 500, startPoint y: 30, endPoint x: 271, endPoint y: 34, distance: 229.1
click at [271, 34] on div "anth people and cultures Phrase search guarantees the exact search appears in t…" at bounding box center [679, 29] width 1358 height 58
type input "comm1113"
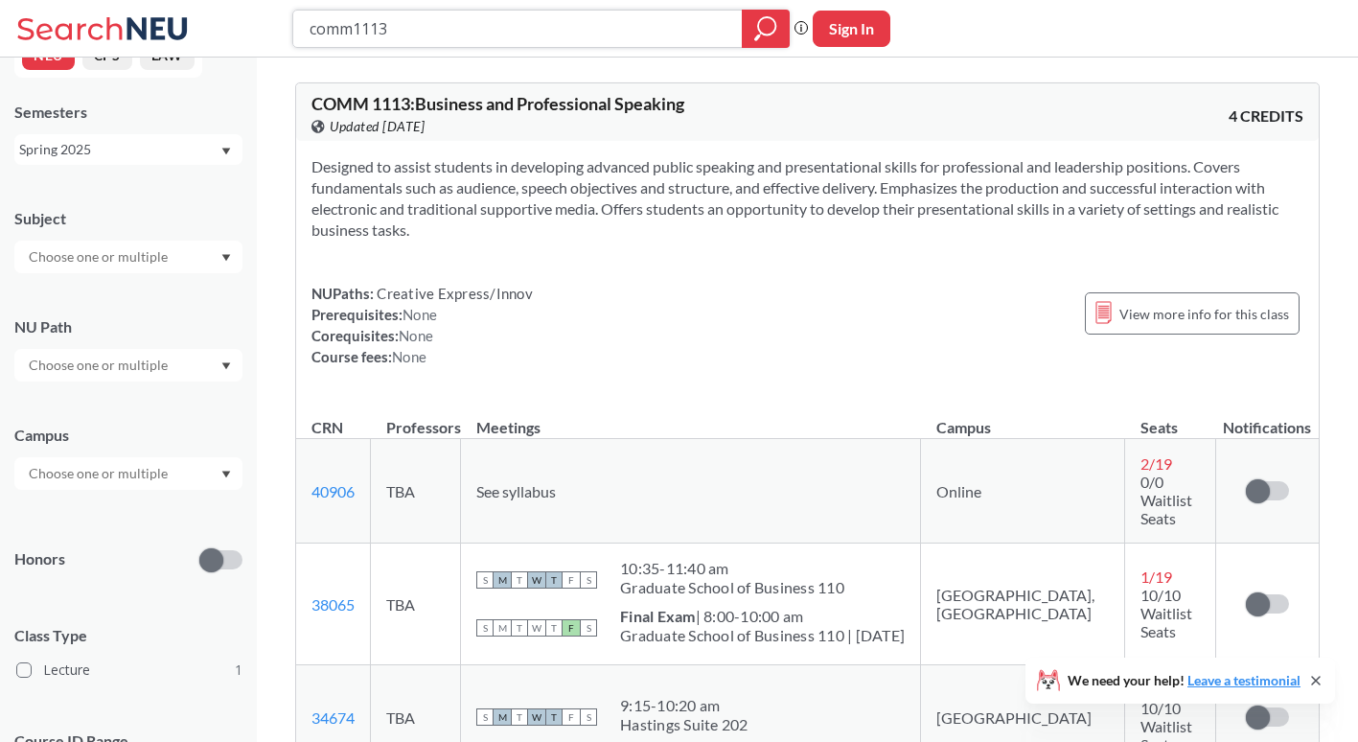
drag, startPoint x: 443, startPoint y: 27, endPoint x: 254, endPoint y: 43, distance: 189.5
click at [254, 43] on div "comm1113 Phrase search guarantees the exact search appears in the results. Ex. …" at bounding box center [679, 29] width 1358 height 58
type input "musc"
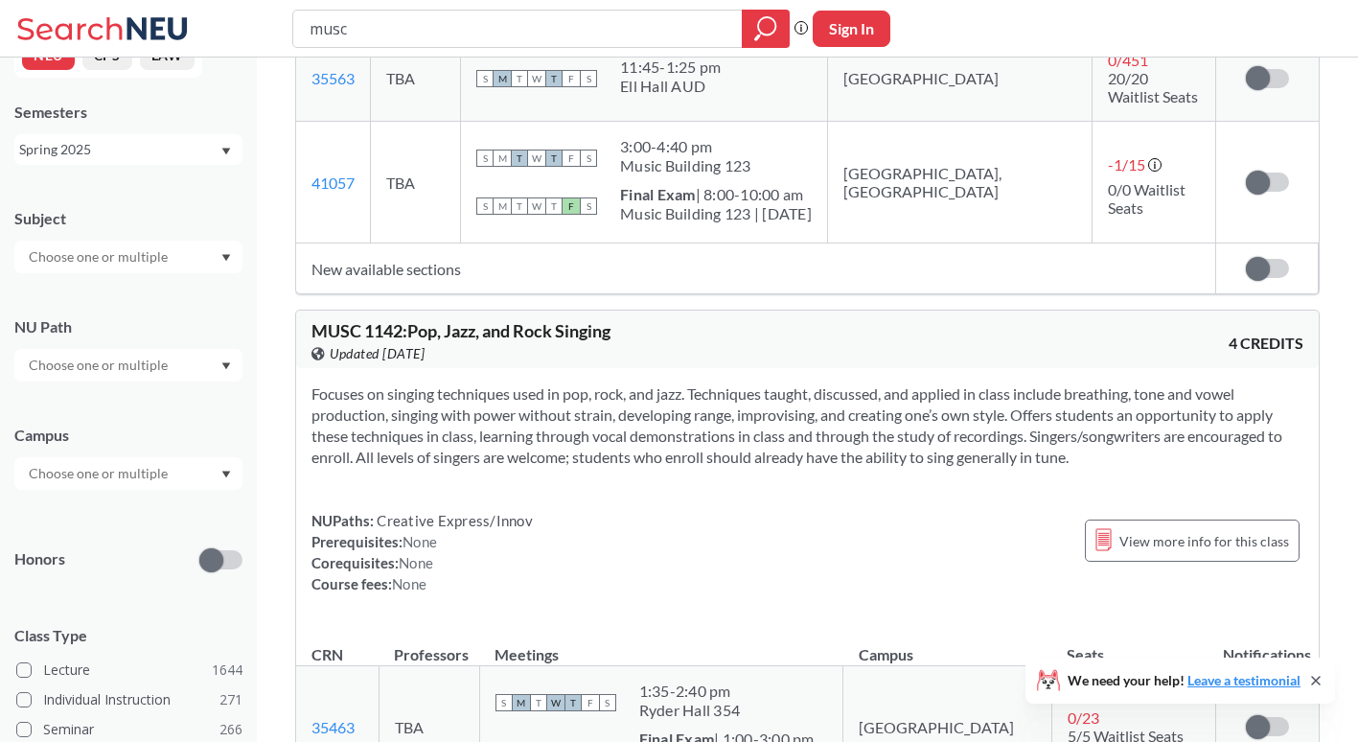
scroll to position [416, 0]
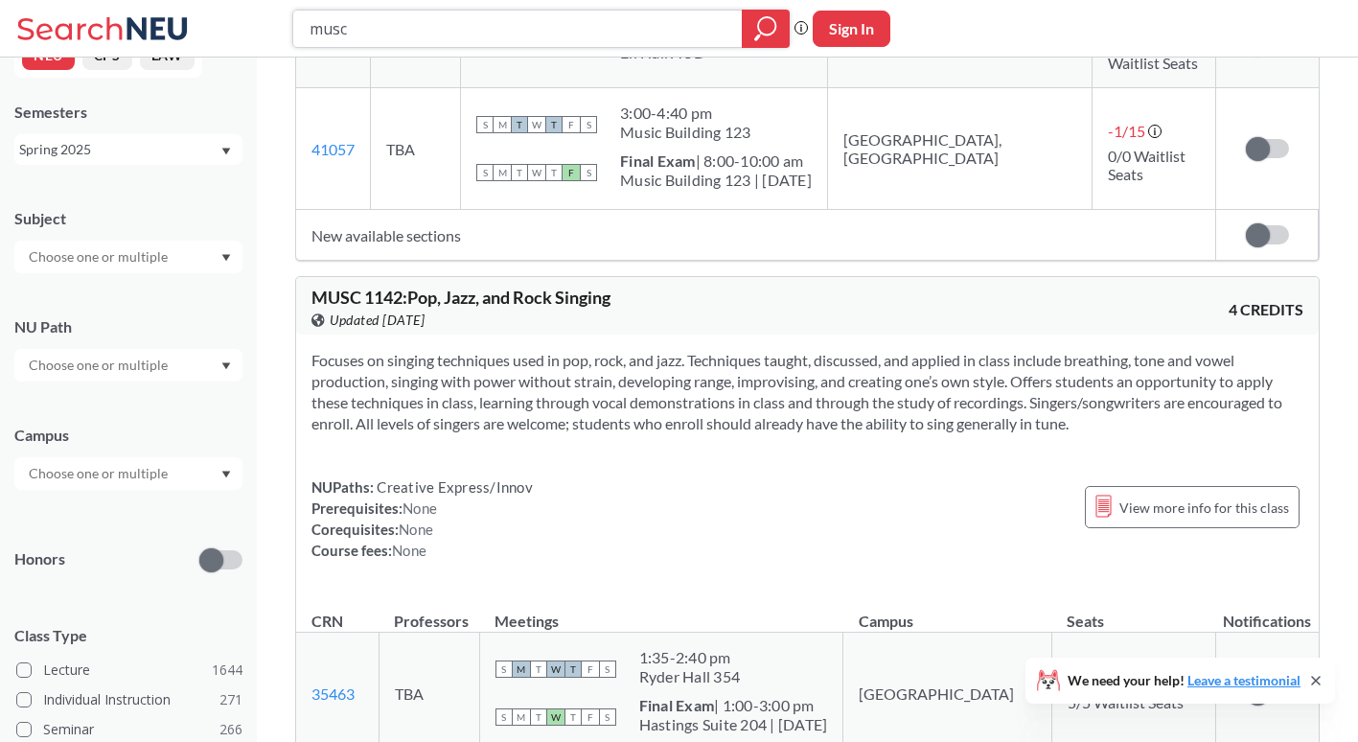
drag, startPoint x: 343, startPoint y: 31, endPoint x: 297, endPoint y: 33, distance: 46.0
click at [297, 33] on div "musc" at bounding box center [540, 29] width 497 height 38
click at [455, 29] on input "mscc" at bounding box center [518, 28] width 421 height 33
type input "mscr"
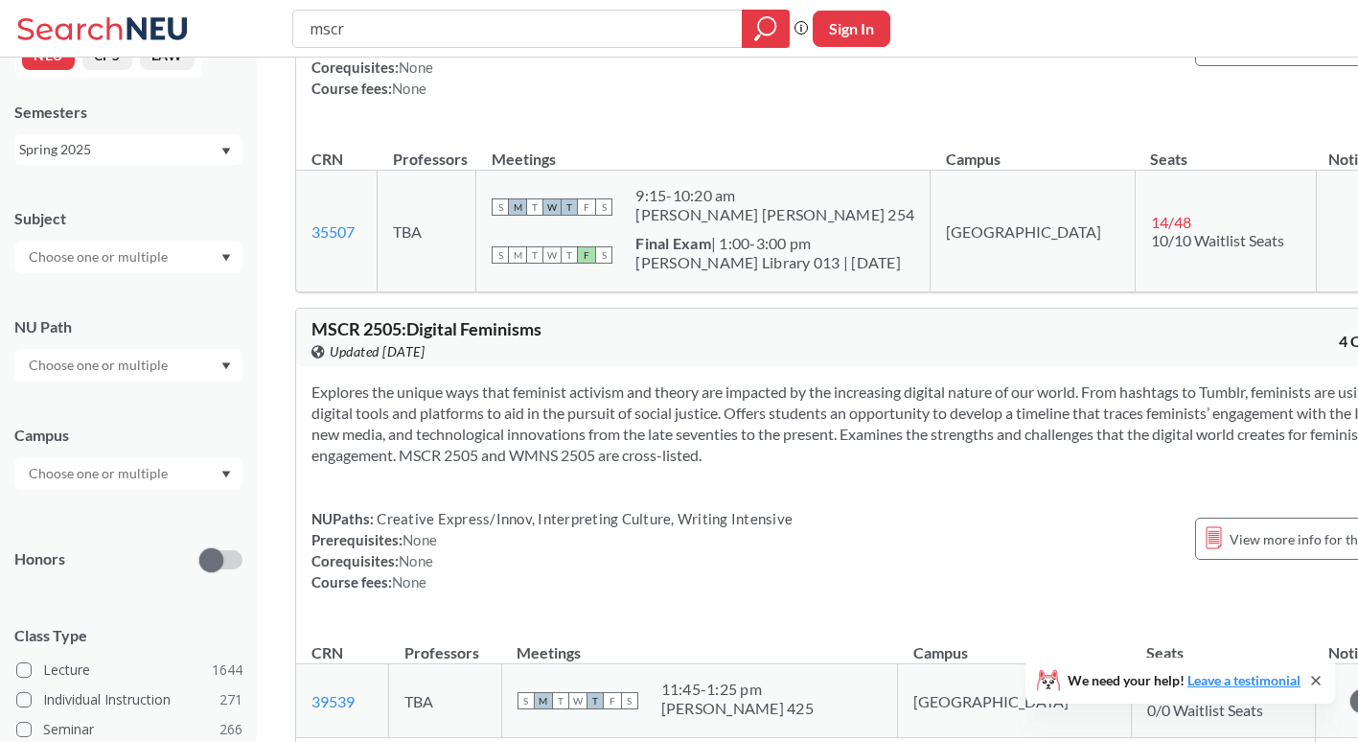
scroll to position [1239, 0]
type input "mscr1220"
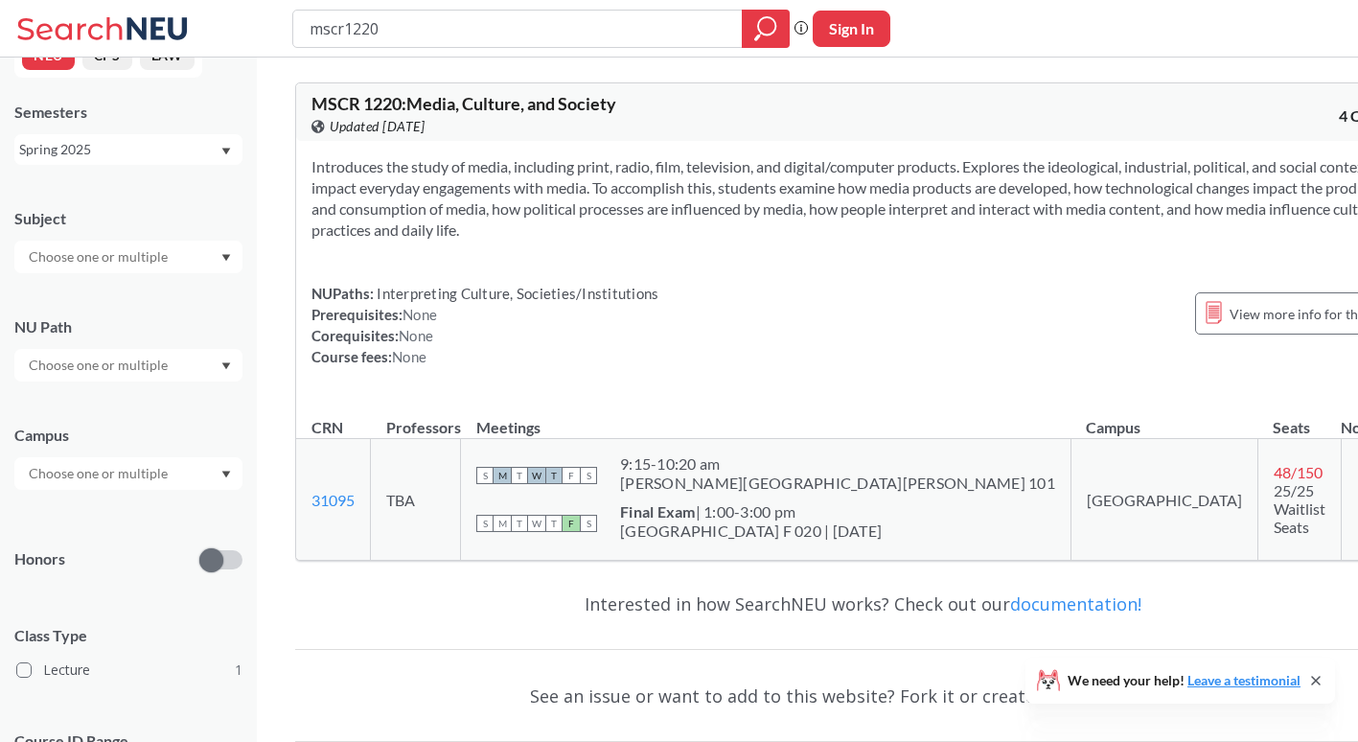
click at [542, 271] on div "Introduces the study of media, including print, radio, film, television, and di…" at bounding box center [862, 269] width 1133 height 257
drag, startPoint x: 392, startPoint y: 26, endPoint x: 218, endPoint y: 26, distance: 174.4
click at [218, 26] on div "mscr1220 Phrase search guarantees the exact search appears in the results. Ex. …" at bounding box center [679, 29] width 1358 height 58
type input "socl"
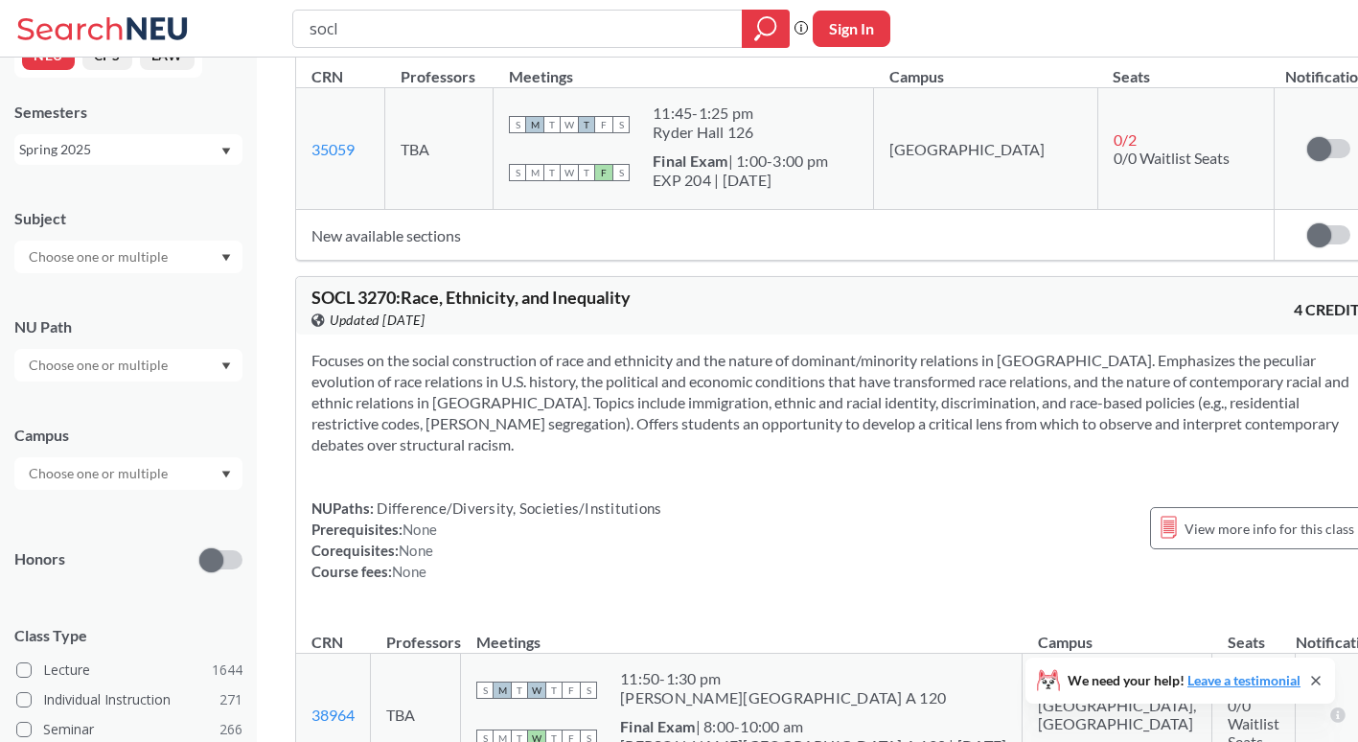
scroll to position [1005, 0]
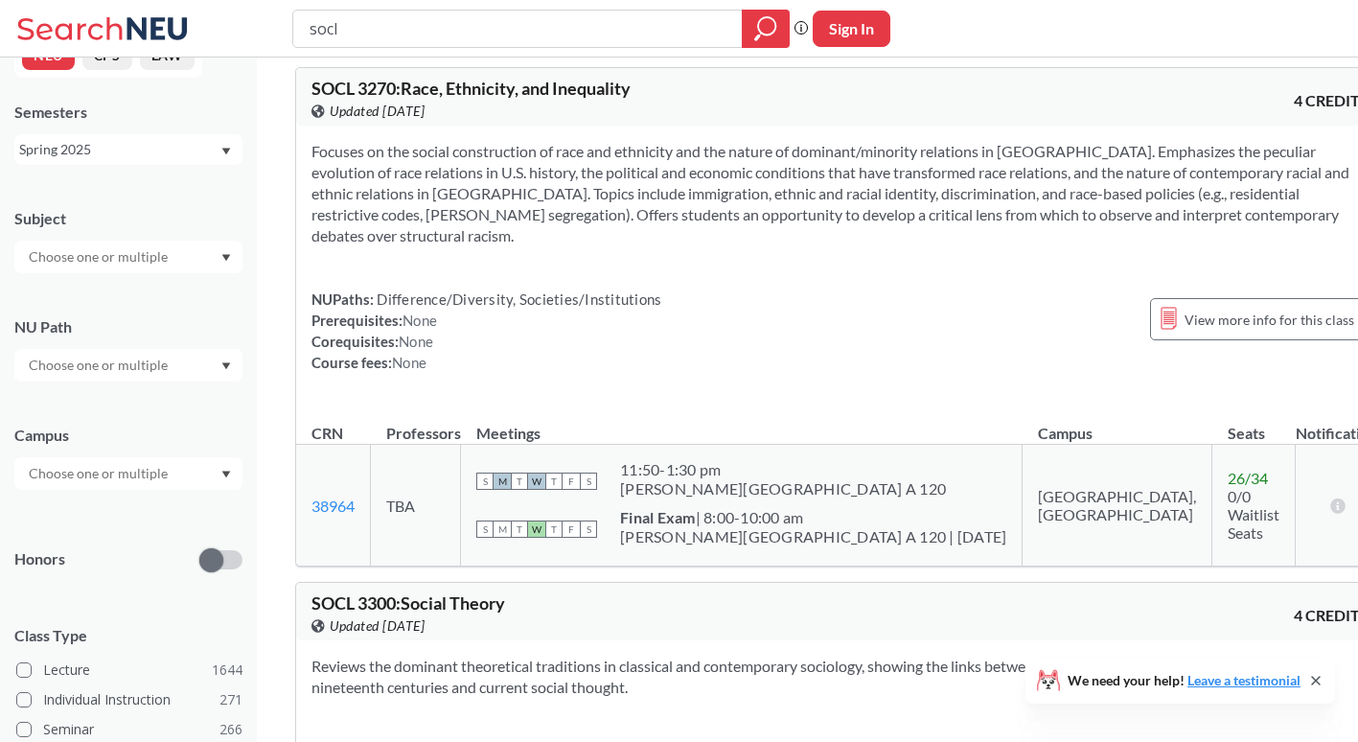
click at [438, 48] on div "socl Phrase search guarantees the exact search appears in the results. Ex. If y…" at bounding box center [679, 29] width 1358 height 58
click at [437, 37] on input "socl" at bounding box center [518, 28] width 421 height 33
click at [402, 25] on input "socl100" at bounding box center [518, 28] width 421 height 33
type input "socl1000"
